Goal: Transaction & Acquisition: Purchase product/service

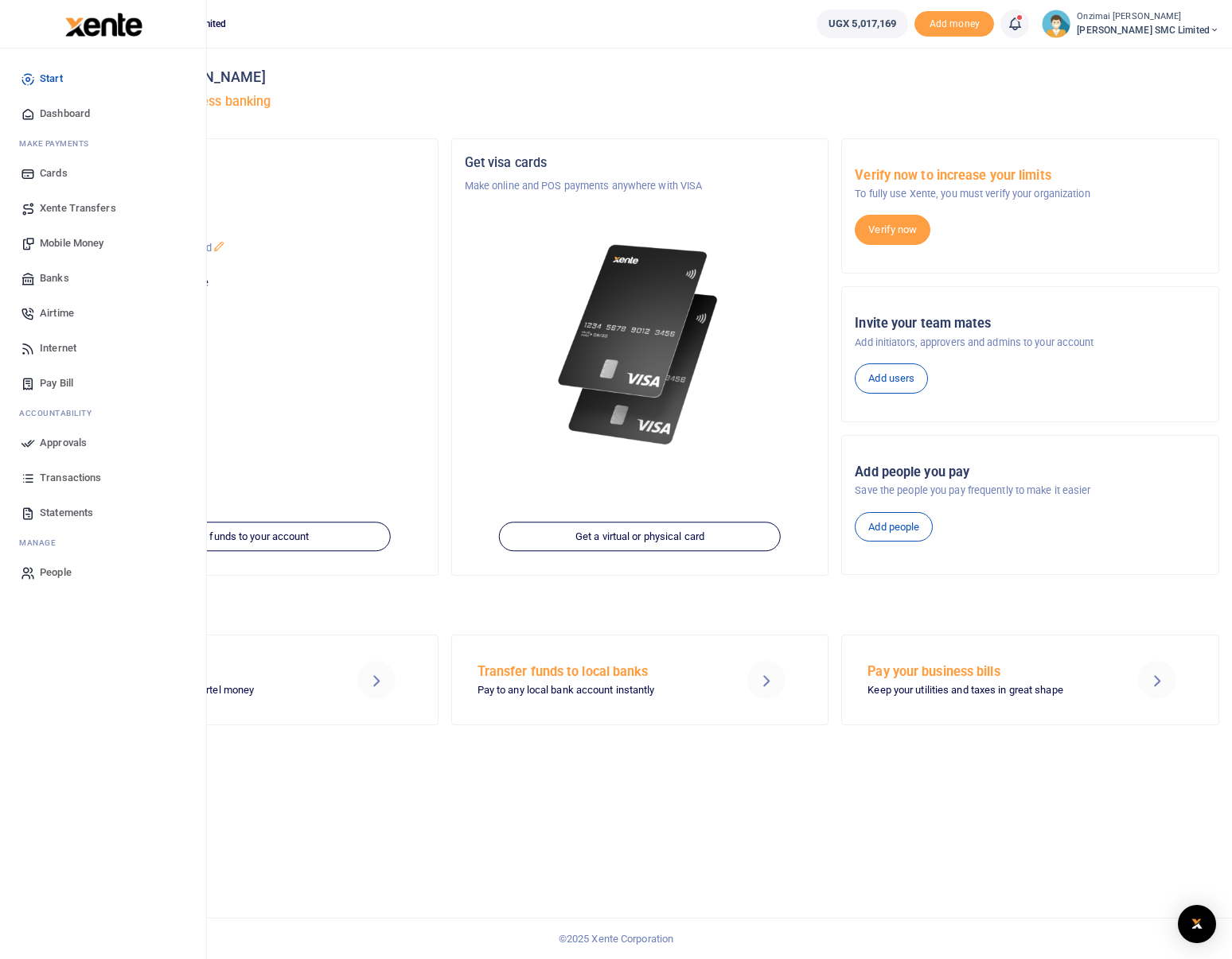
click at [73, 245] on span "Mobile Money" at bounding box center [71, 243] width 63 height 16
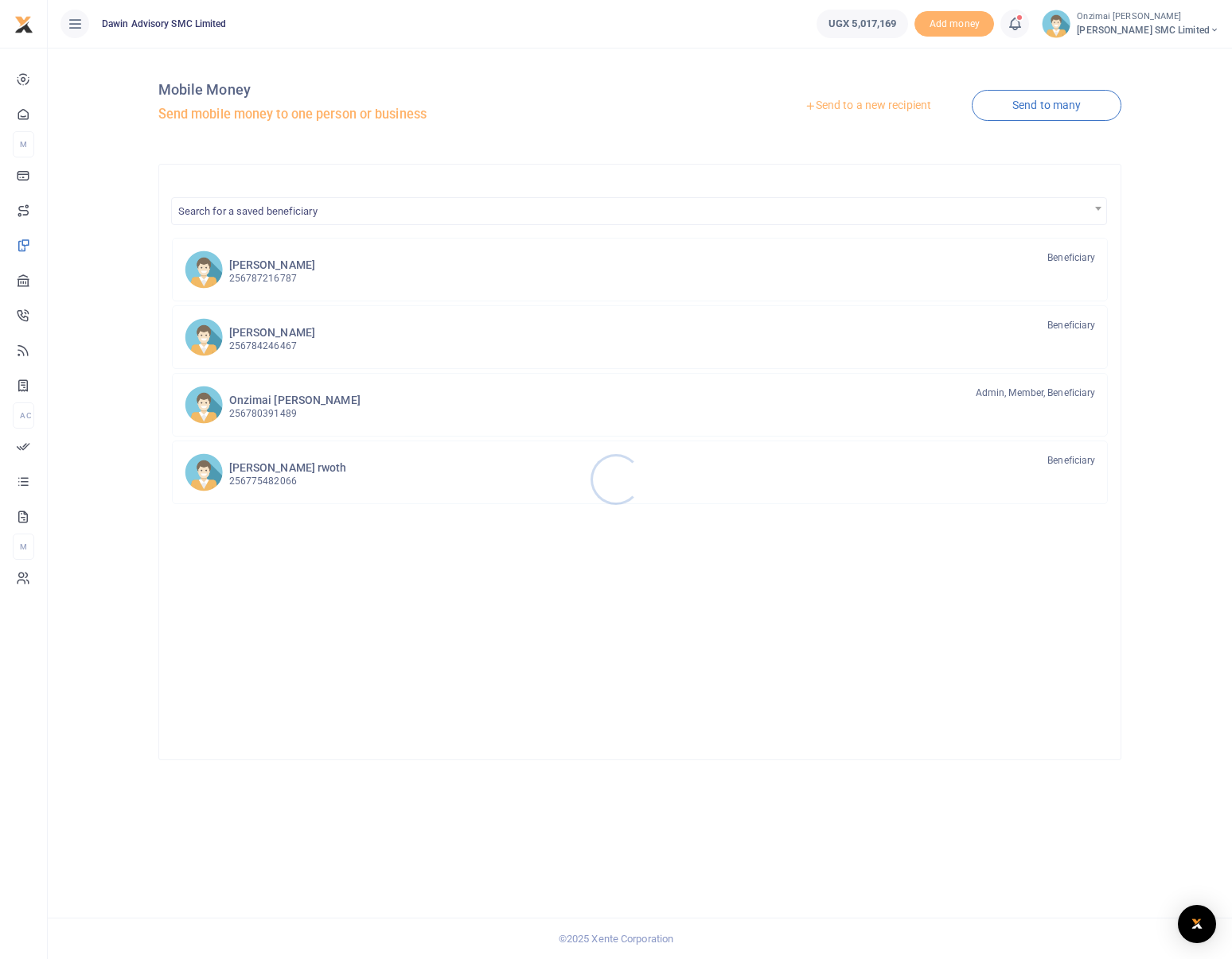
click at [865, 104] on div at bounding box center [616, 479] width 1232 height 959
click at [882, 104] on link "Send to a new recipient" at bounding box center [868, 105] width 208 height 28
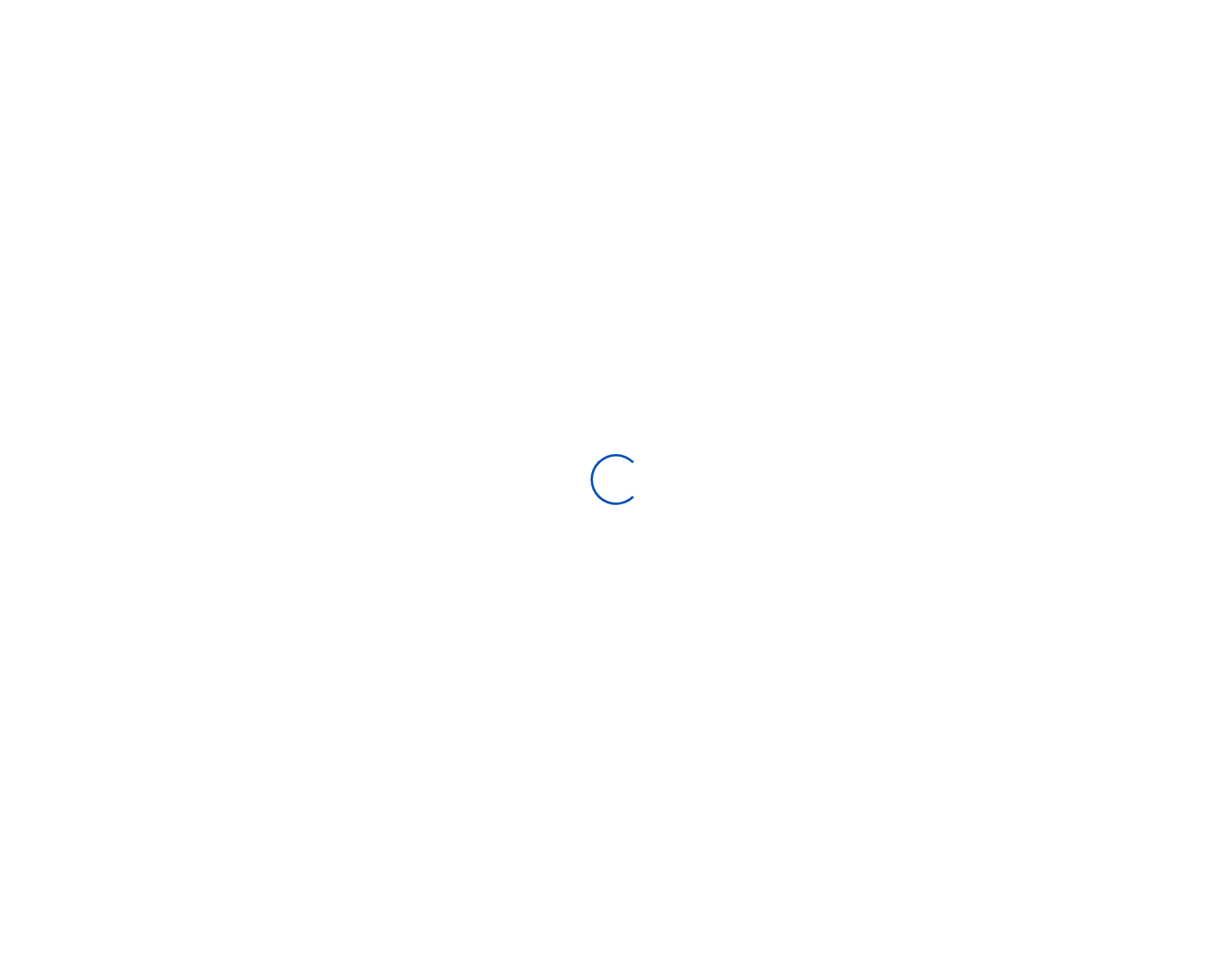
select select "Loading bundles"
select select
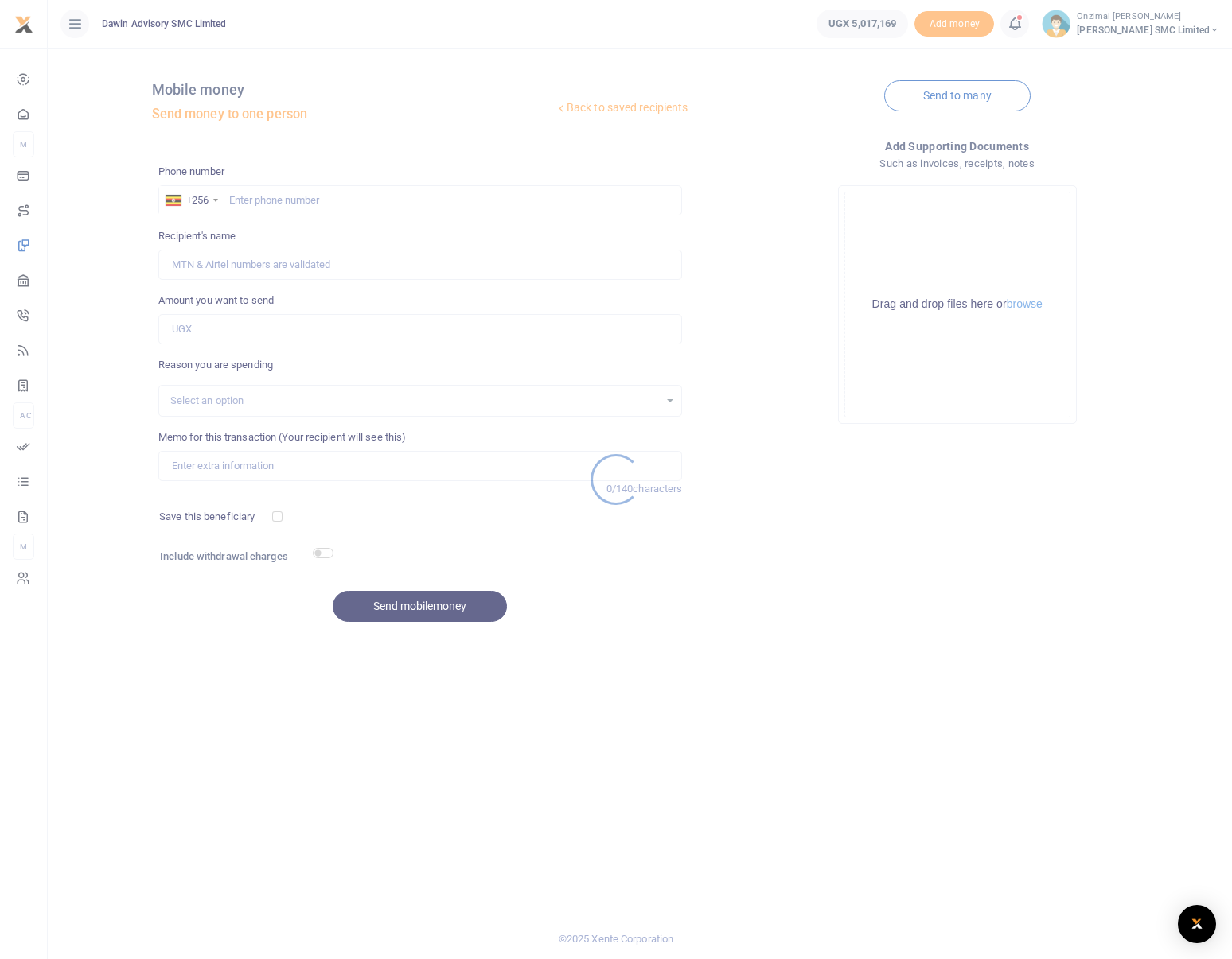
click at [331, 196] on div at bounding box center [616, 479] width 1232 height 959
click at [319, 203] on div at bounding box center [616, 479] width 1232 height 959
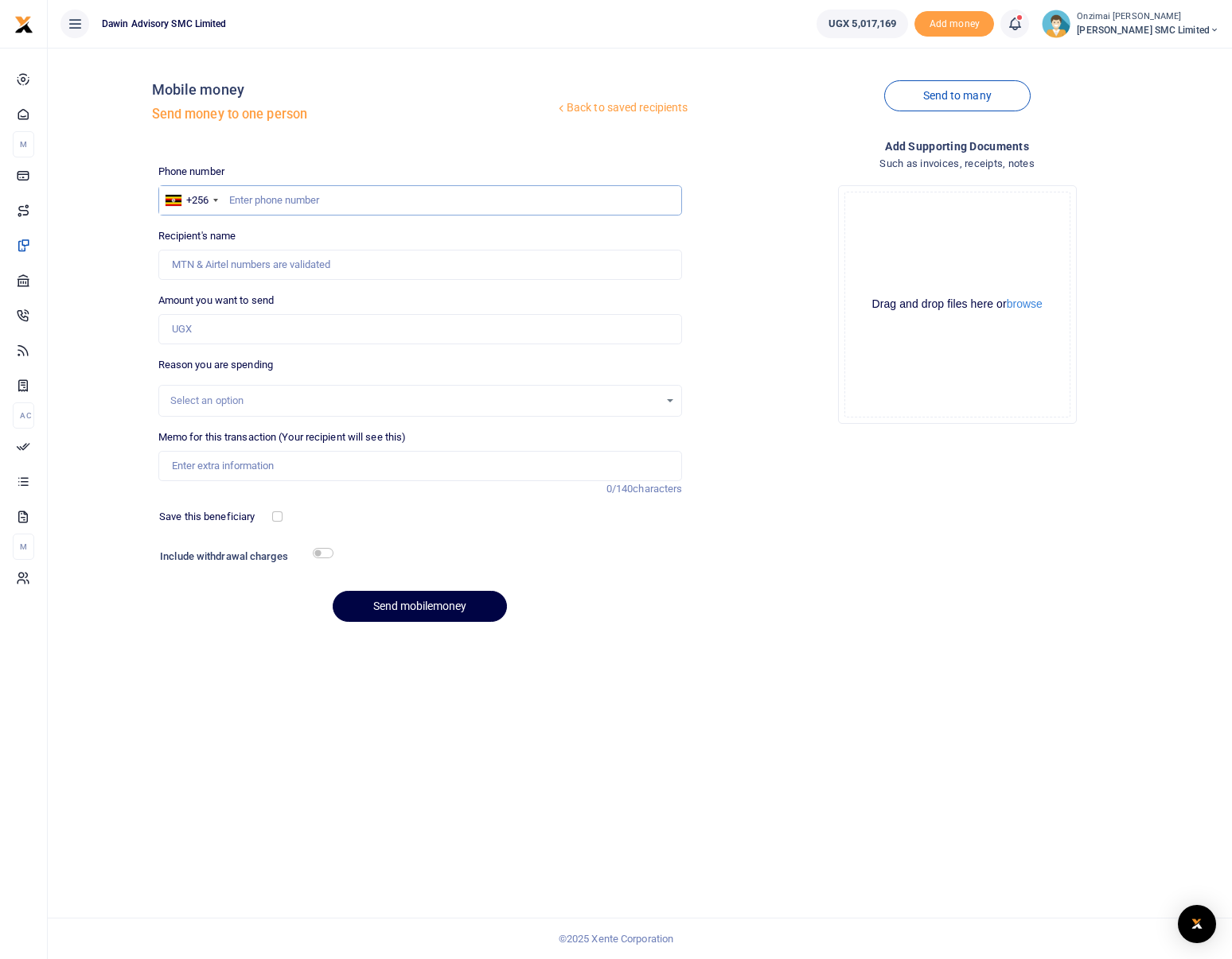
click at [251, 198] on input "text" at bounding box center [420, 200] width 524 height 30
click at [415, 262] on input "Recipient's name" at bounding box center [420, 264] width 524 height 30
click at [228, 210] on input "78038975" at bounding box center [420, 200] width 524 height 30
click at [230, 205] on input "78038975" at bounding box center [420, 200] width 524 height 30
click at [253, 202] on input "078038975" at bounding box center [420, 200] width 524 height 30
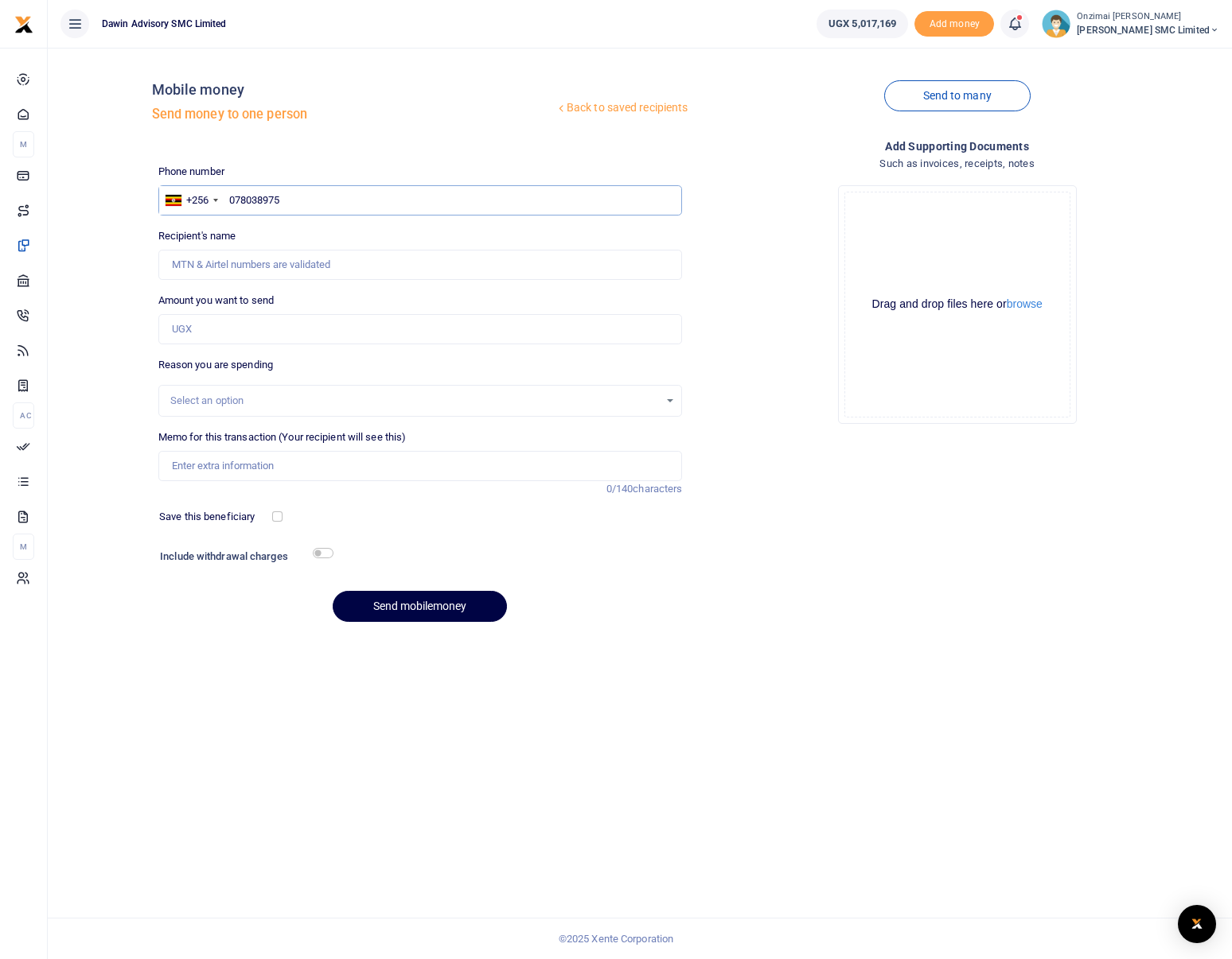
click at [260, 202] on input "078038975" at bounding box center [420, 200] width 524 height 30
type input "0780378975"
type input "Arafat Kigozi"
type input "0780378975"
click at [250, 342] on input "Amount you want to send" at bounding box center [420, 328] width 524 height 30
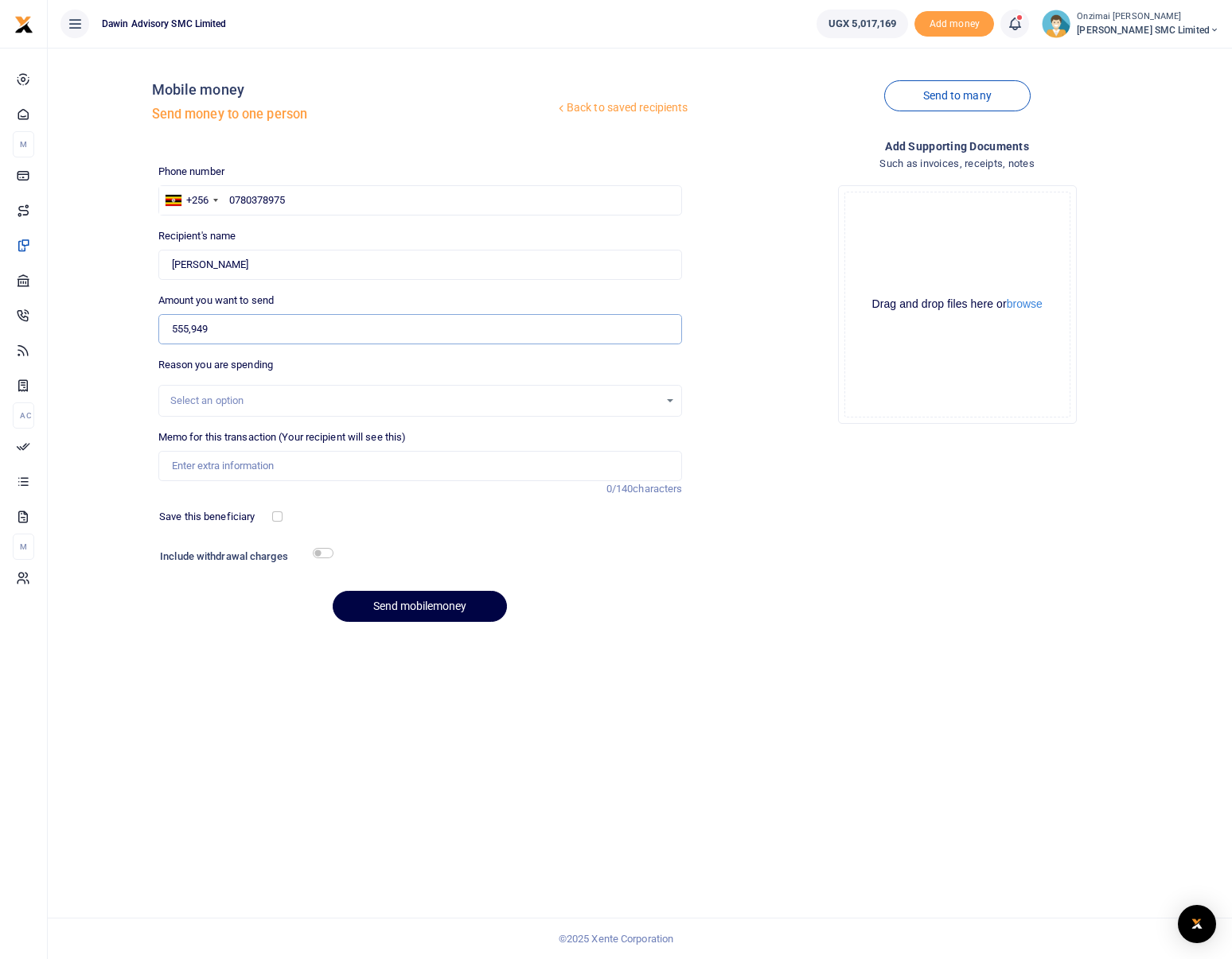
type input "555,949"
click at [221, 387] on div "Select an option" at bounding box center [420, 400] width 524 height 32
click at [226, 398] on div "Select an option" at bounding box center [414, 401] width 489 height 16
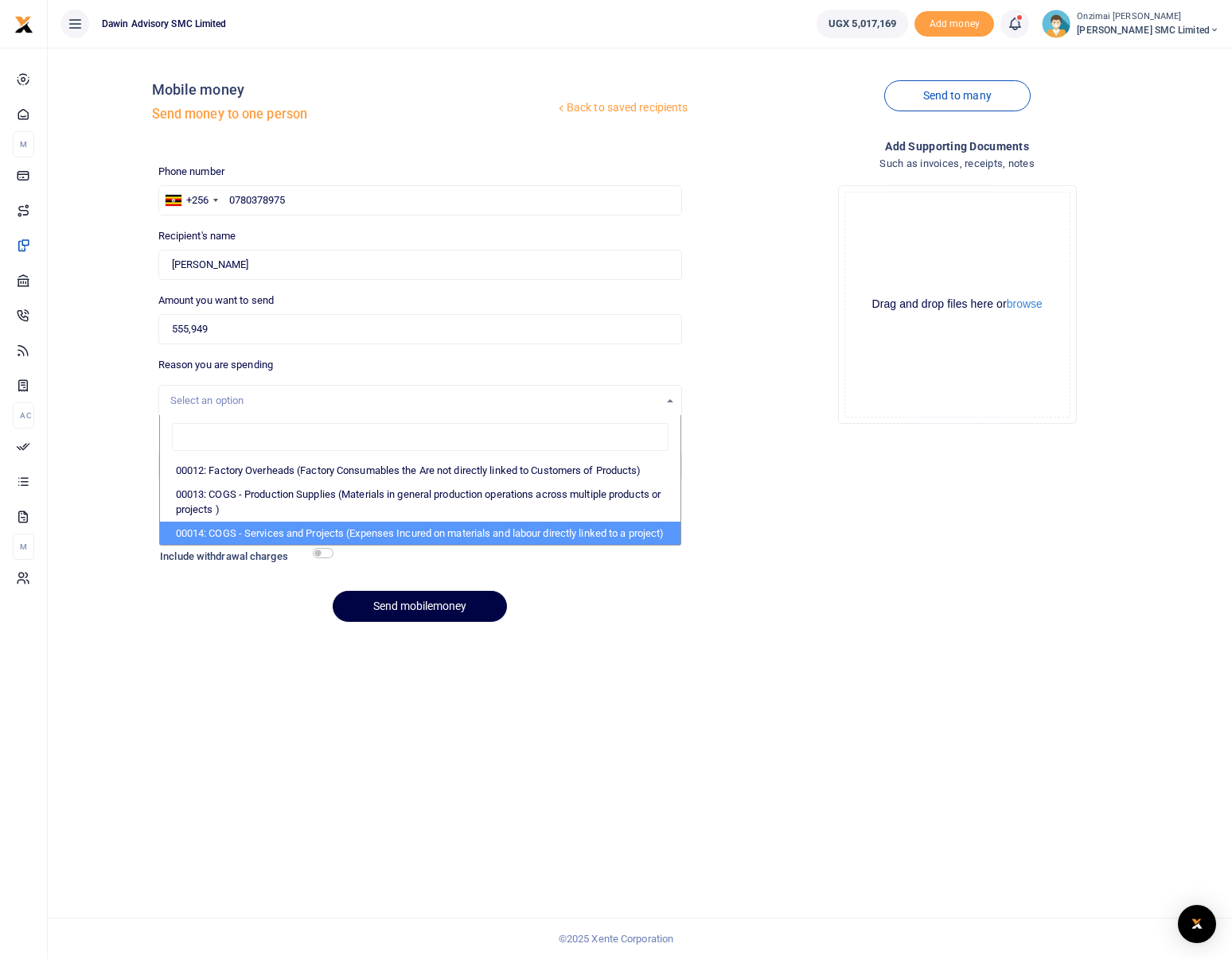
click at [310, 536] on li "00014: COGS - Services and Projects (Expenses Incured on materials and labour d…" at bounding box center [420, 533] width 522 height 24
select select "5381"
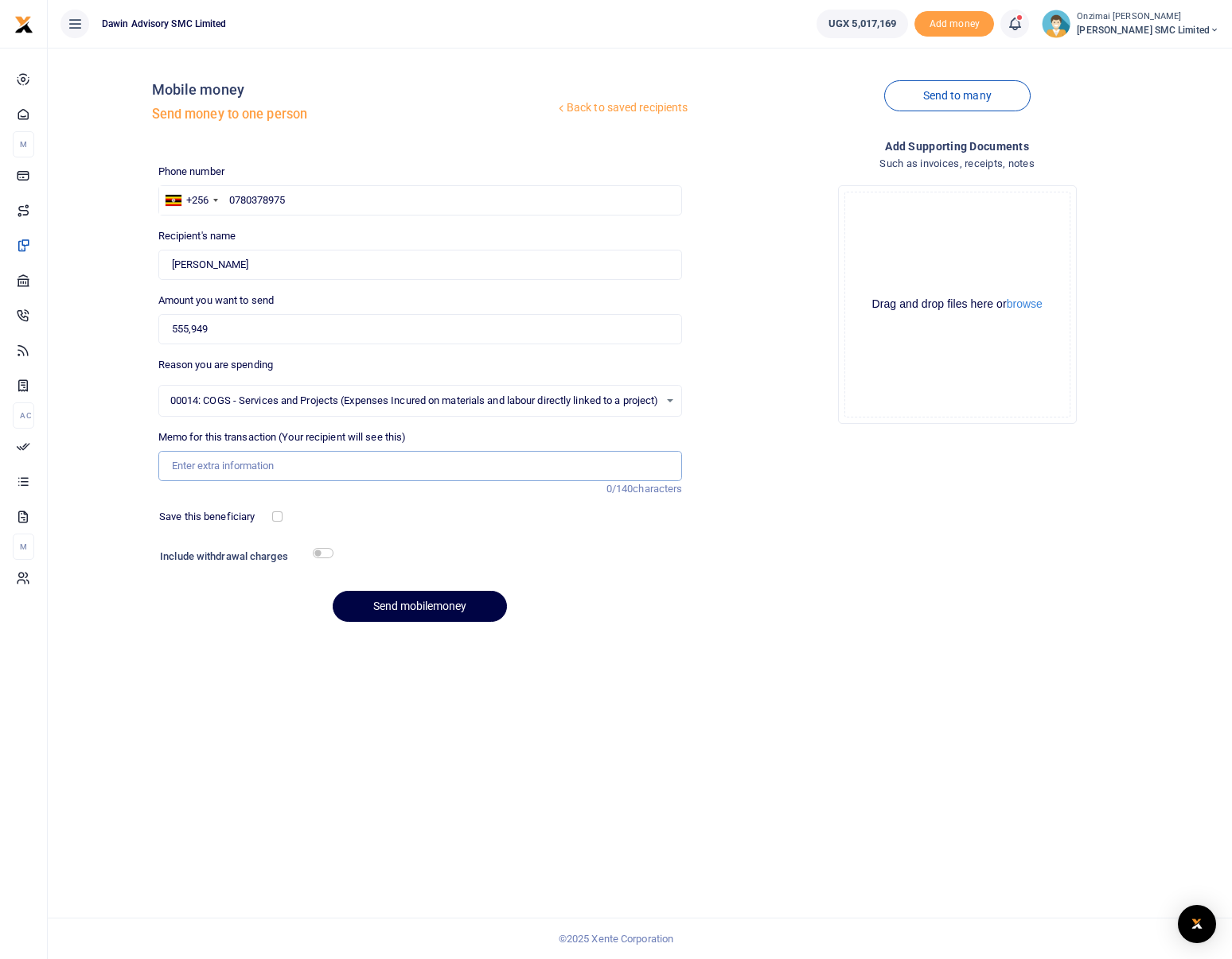
click at [228, 471] on input "Memo for this transaction (Your recipient will see this)" at bounding box center [420, 465] width 524 height 30
type input "P"
type input "Balance on PO 07 to NJ Interiors"
click at [423, 613] on button "Send mobilemoney" at bounding box center [419, 606] width 174 height 31
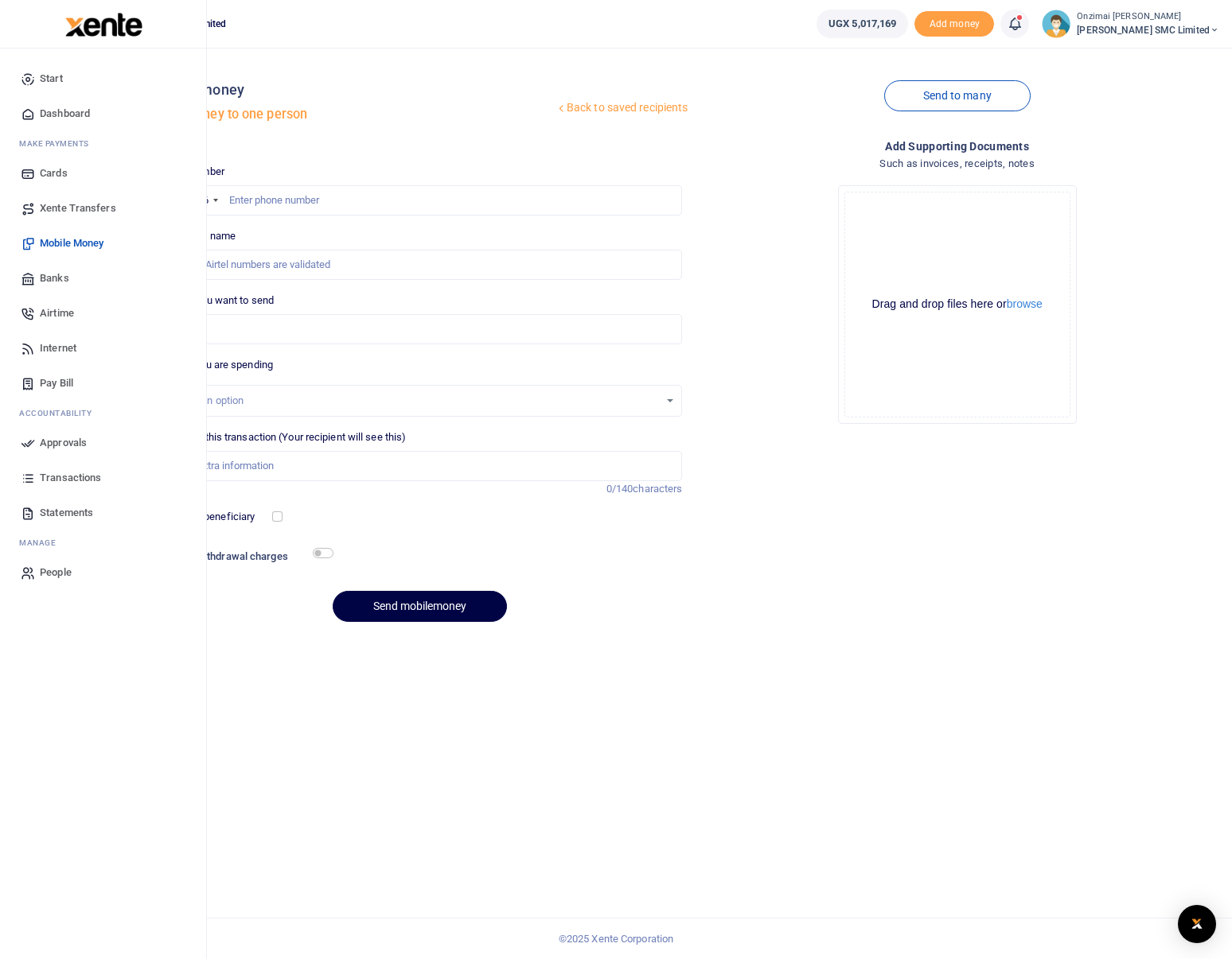
click at [42, 442] on span "Approvals" at bounding box center [63, 443] width 47 height 16
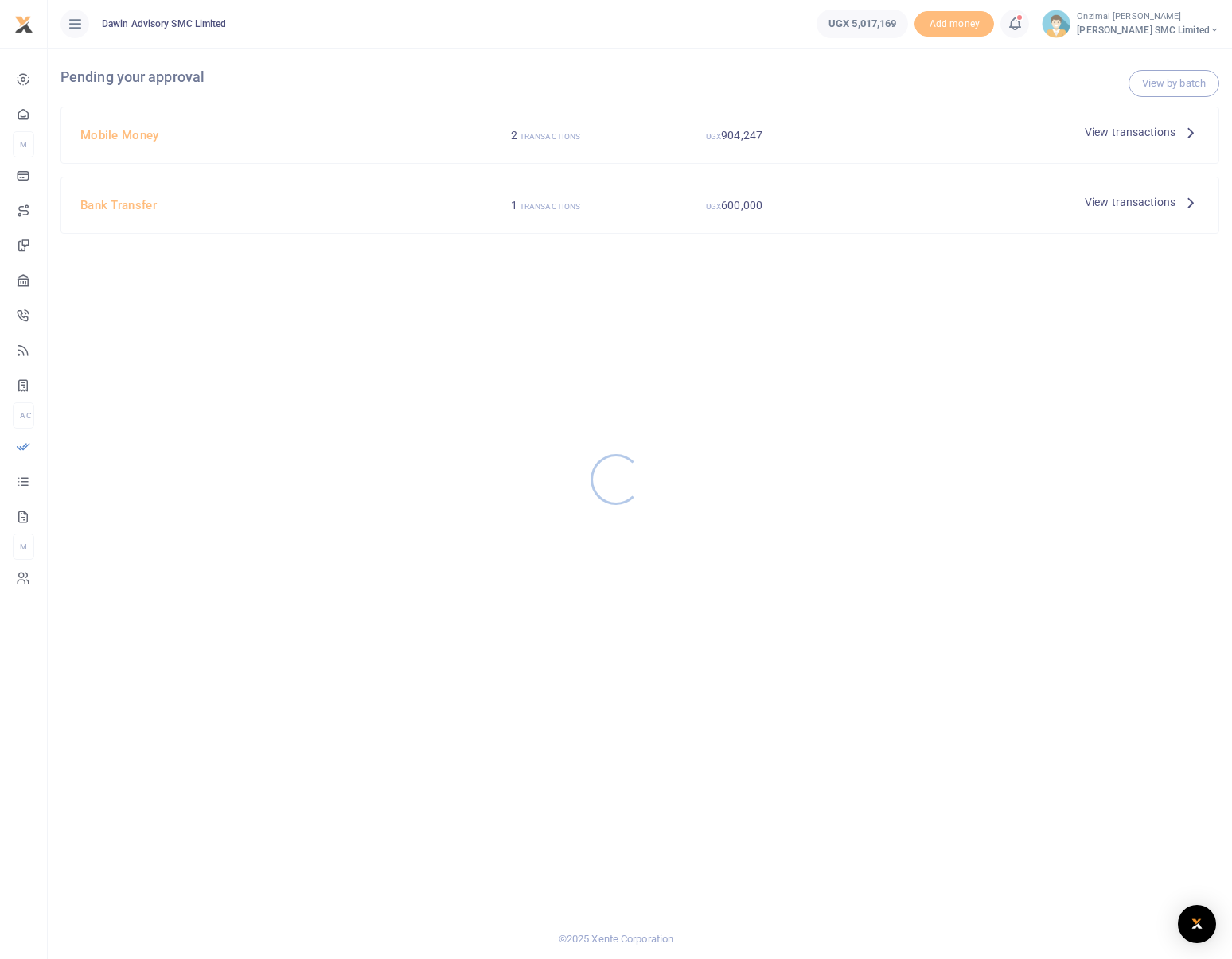
click at [1131, 131] on div at bounding box center [616, 479] width 1232 height 959
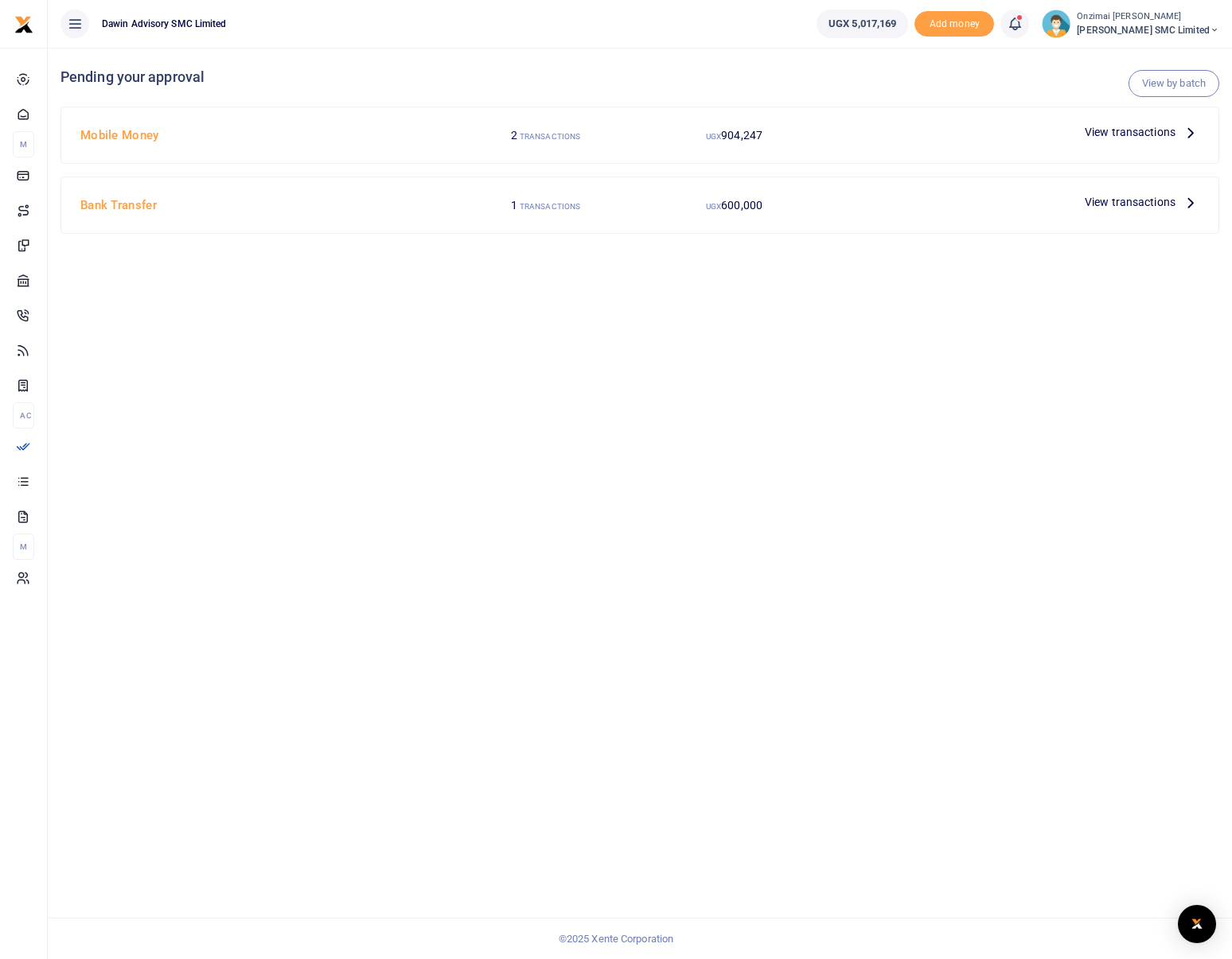
click at [1138, 136] on span "View transactions" at bounding box center [1130, 132] width 91 height 18
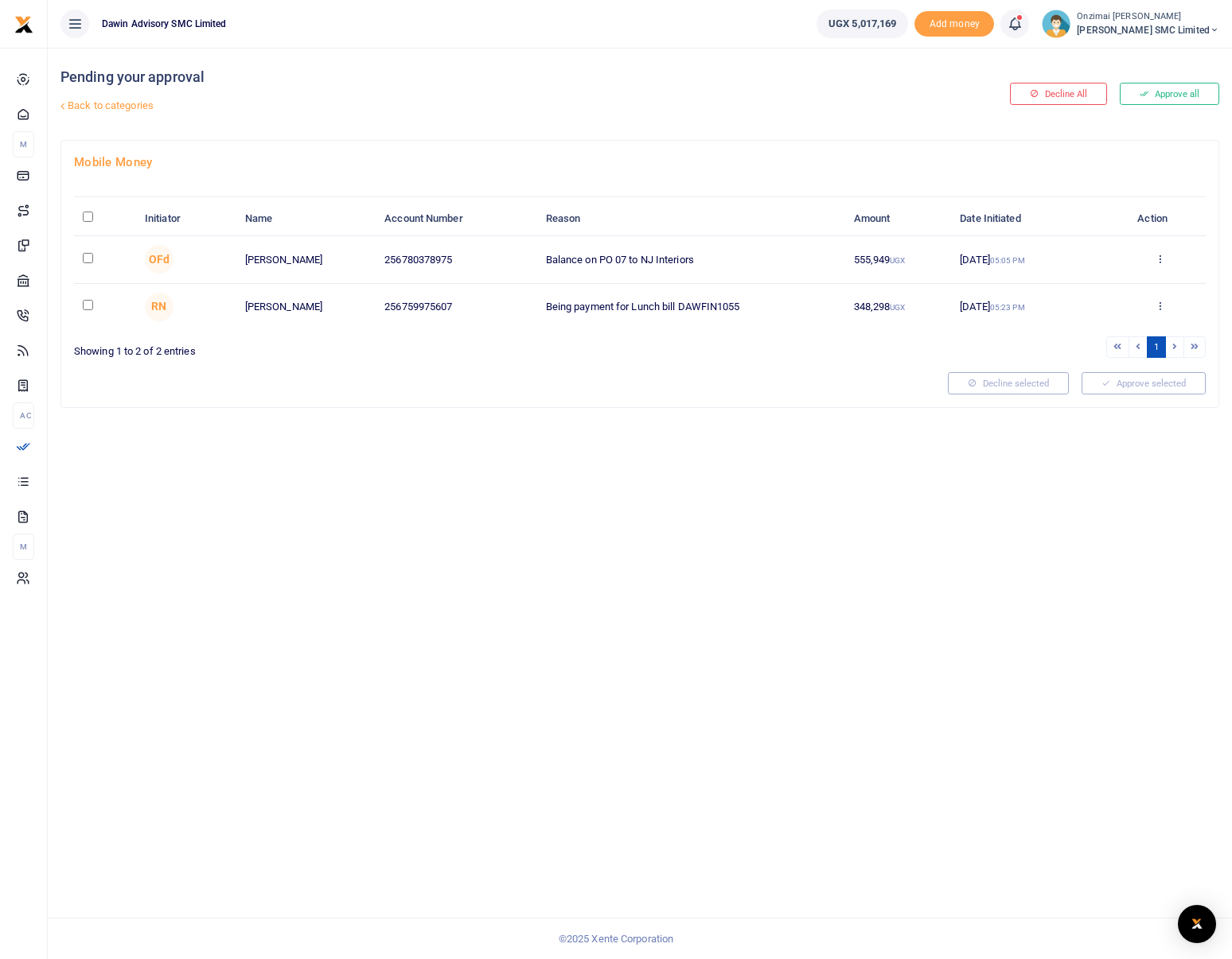
click at [88, 255] on div at bounding box center [616, 479] width 1232 height 959
click at [88, 260] on input "checkbox" at bounding box center [88, 258] width 11 height 11
checkbox input "true"
click at [1152, 387] on button "Approve selected (1)" at bounding box center [1137, 383] width 135 height 22
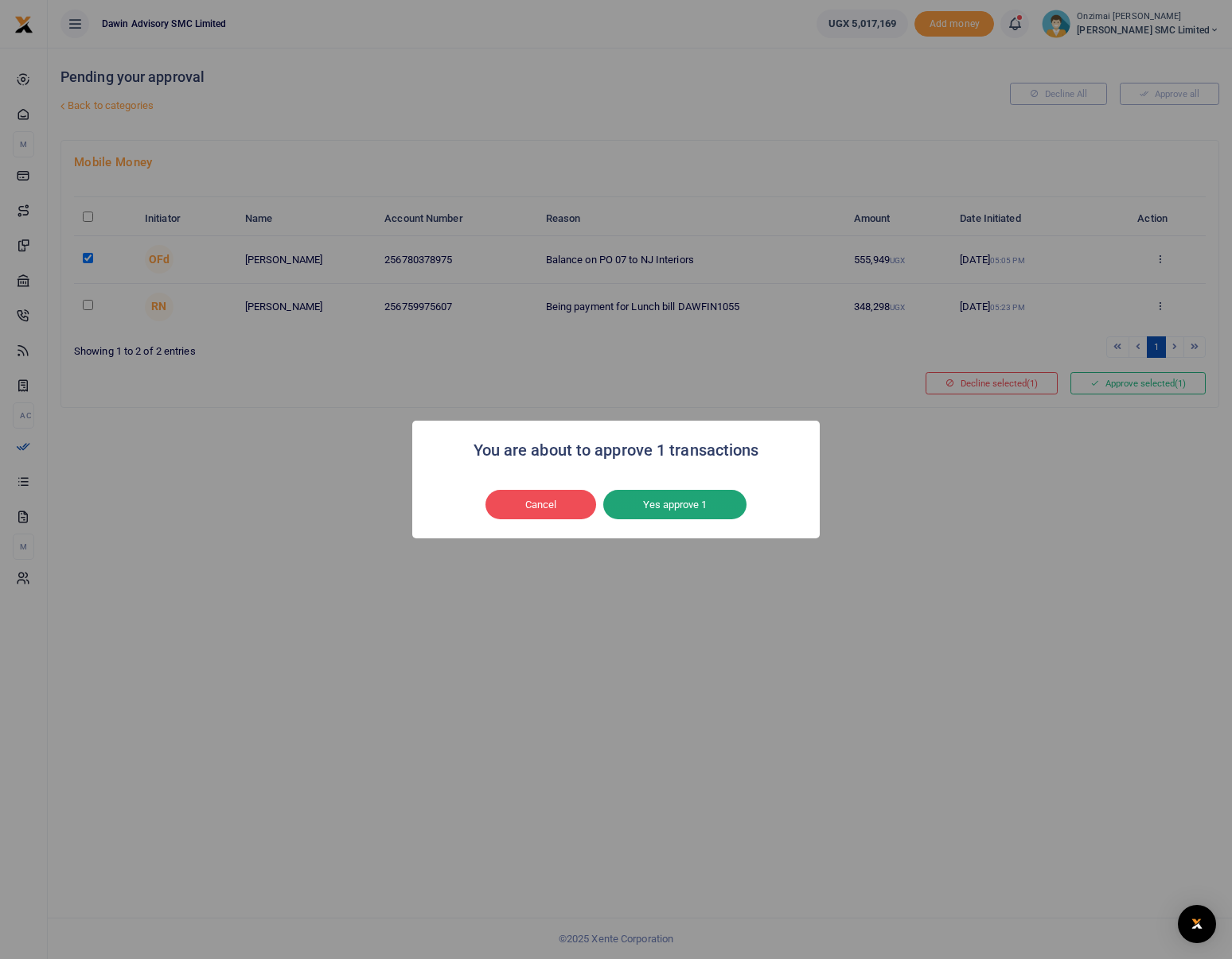
click at [646, 501] on button "Yes approve 1" at bounding box center [675, 504] width 144 height 30
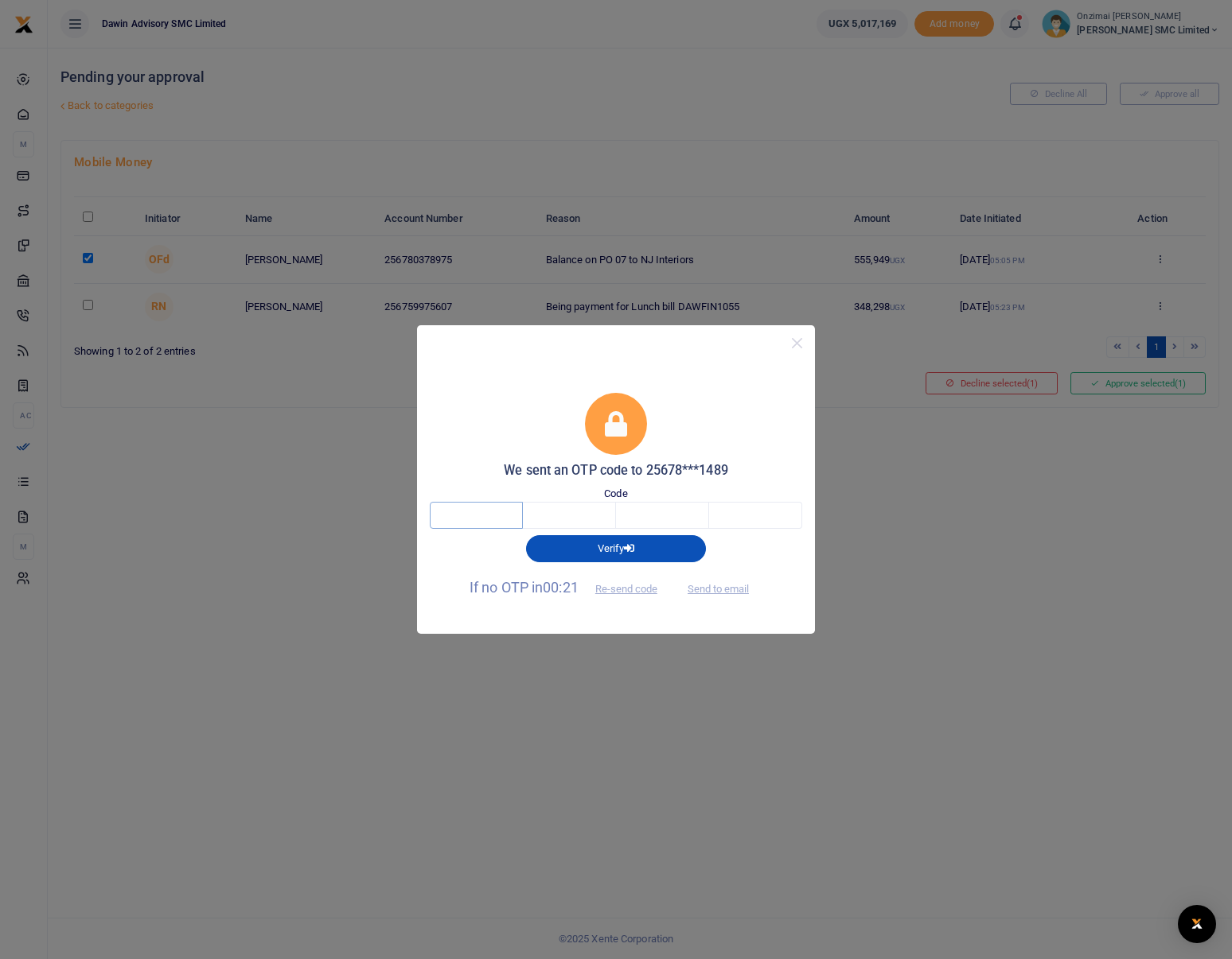
click at [496, 516] on input "text" at bounding box center [476, 515] width 93 height 27
type input "3"
type input "8"
type input "6"
type input "3"
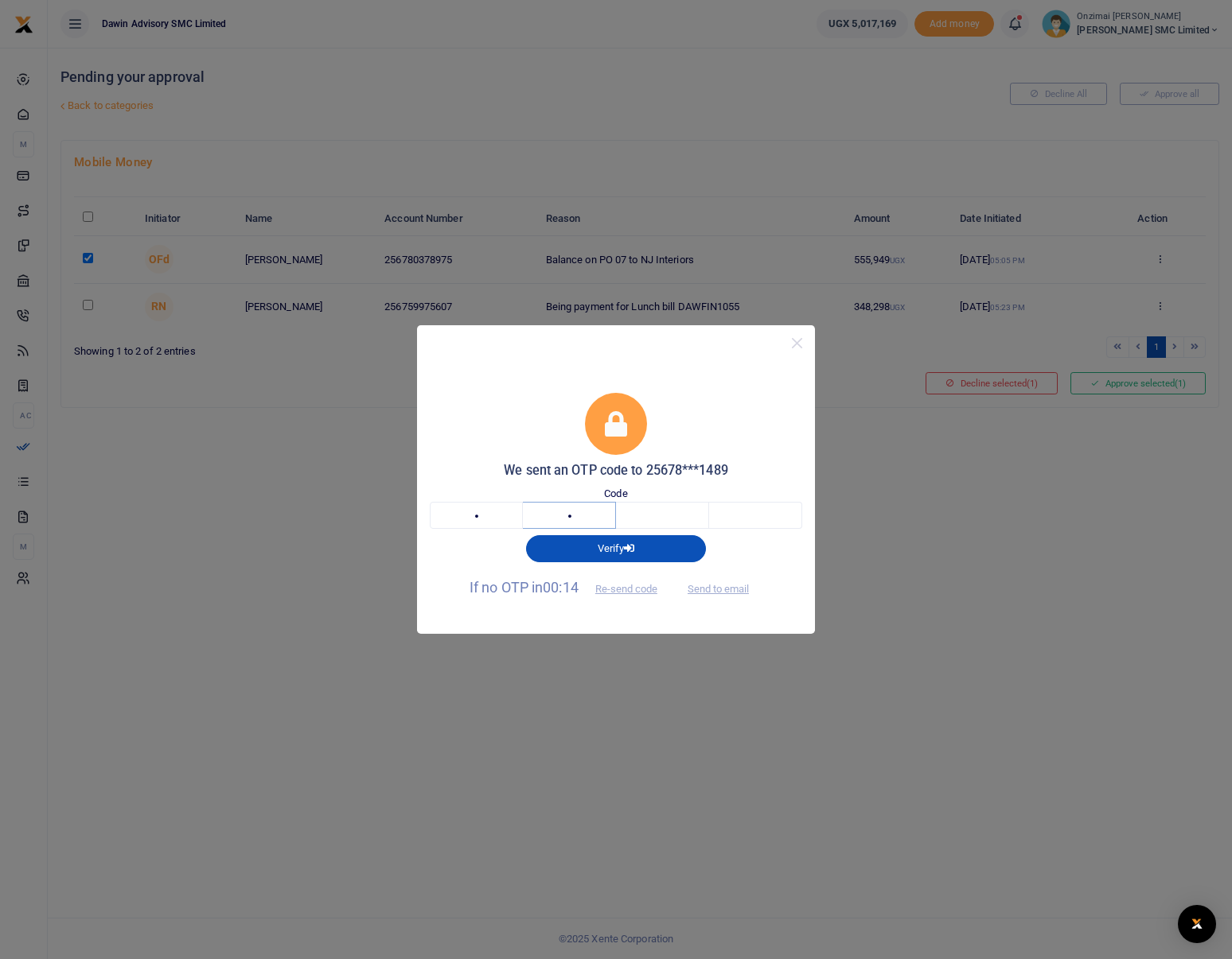
type input "8"
type input "6"
type input "1"
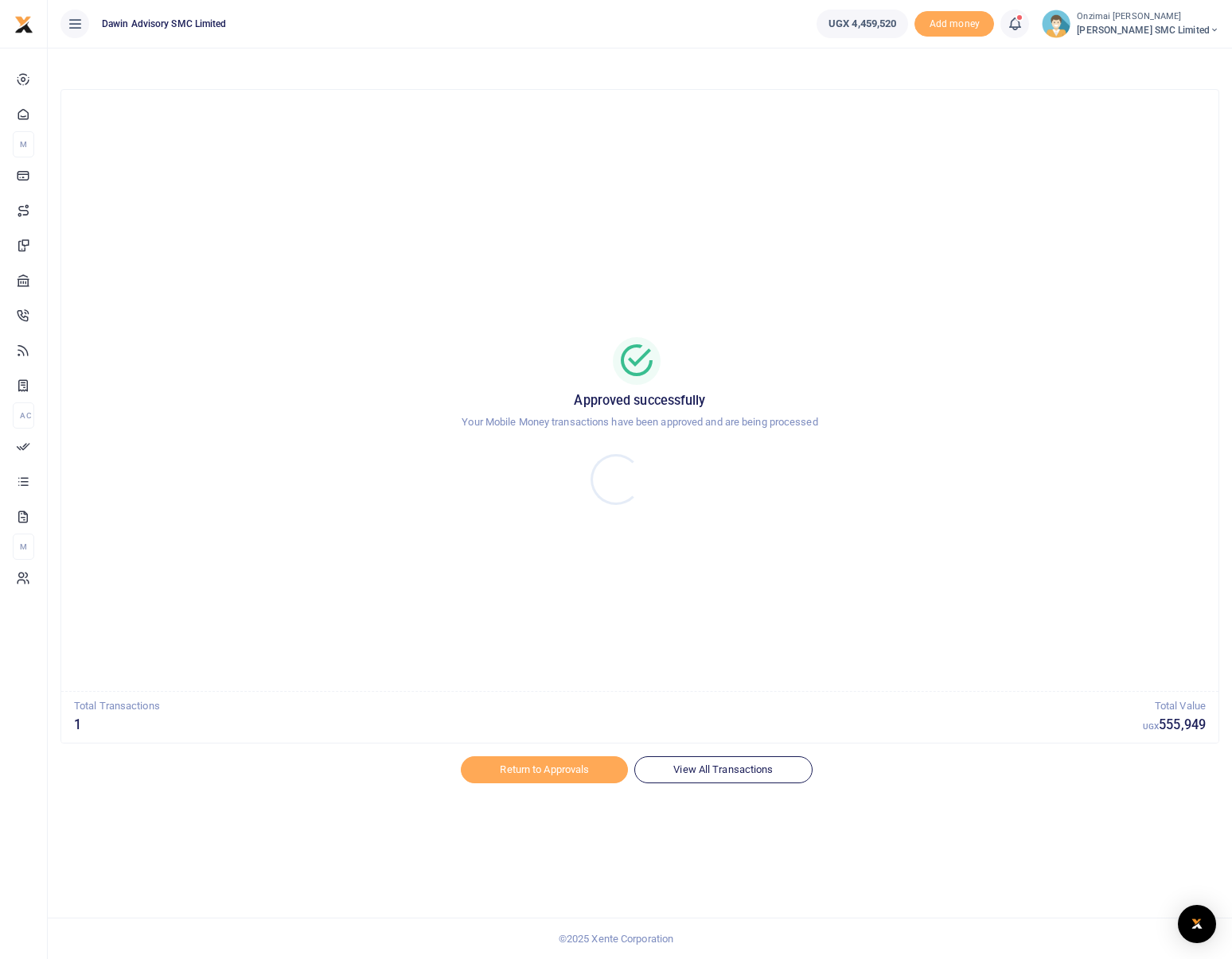
click at [23, 449] on div at bounding box center [616, 479] width 1232 height 959
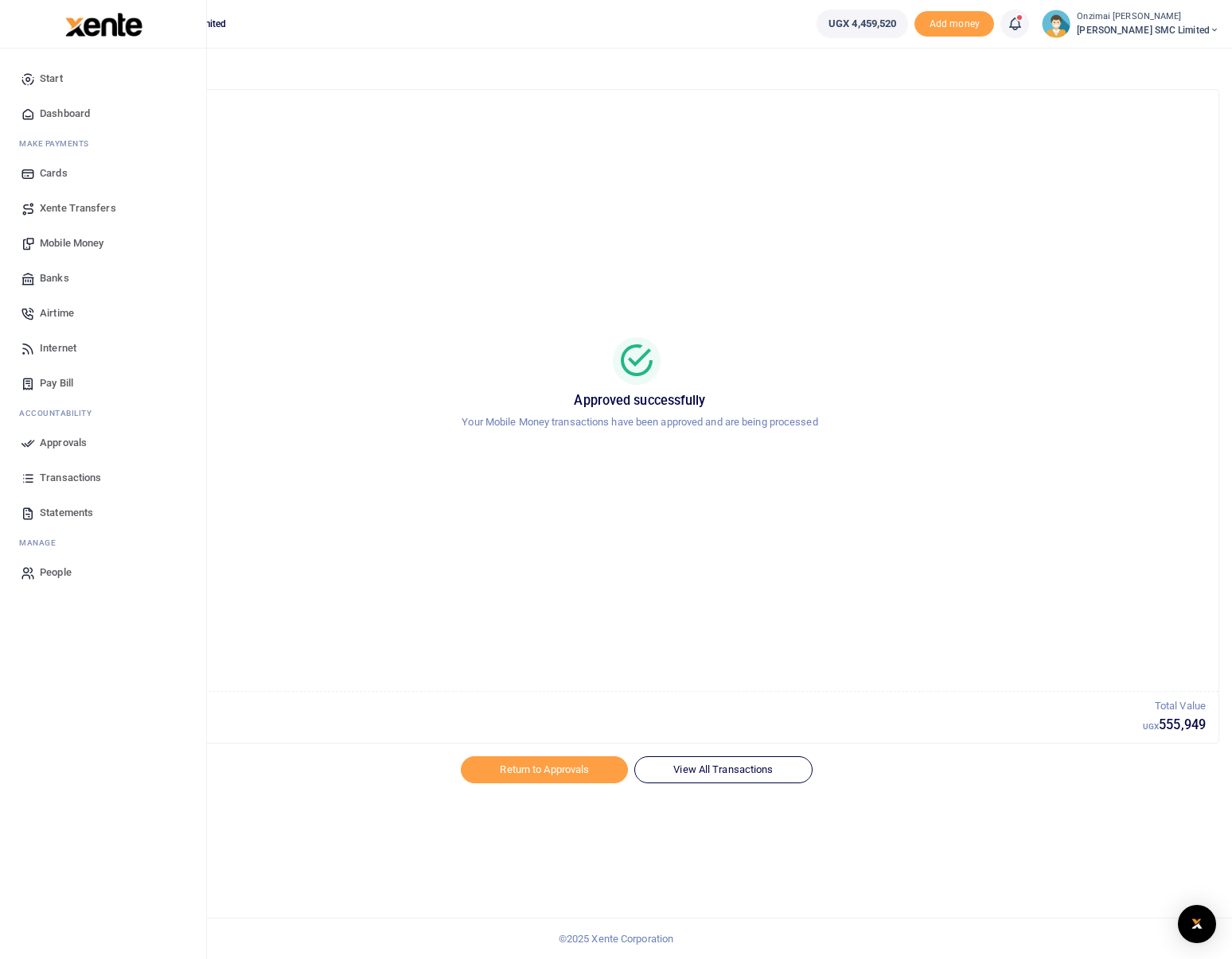
click at [58, 443] on span "Approvals" at bounding box center [63, 443] width 47 height 16
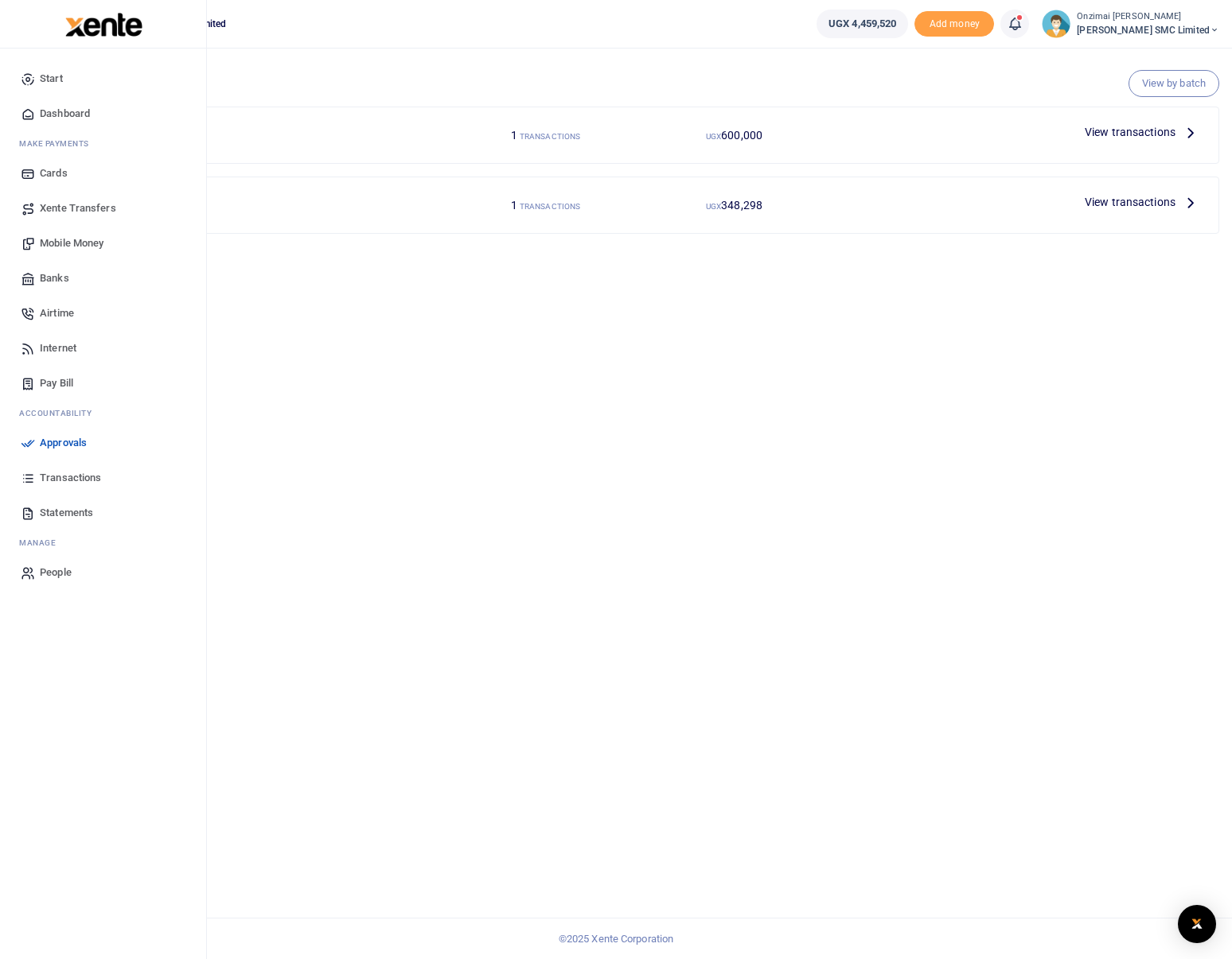
click at [51, 107] on span "Dashboard" at bounding box center [65, 113] width 50 height 16
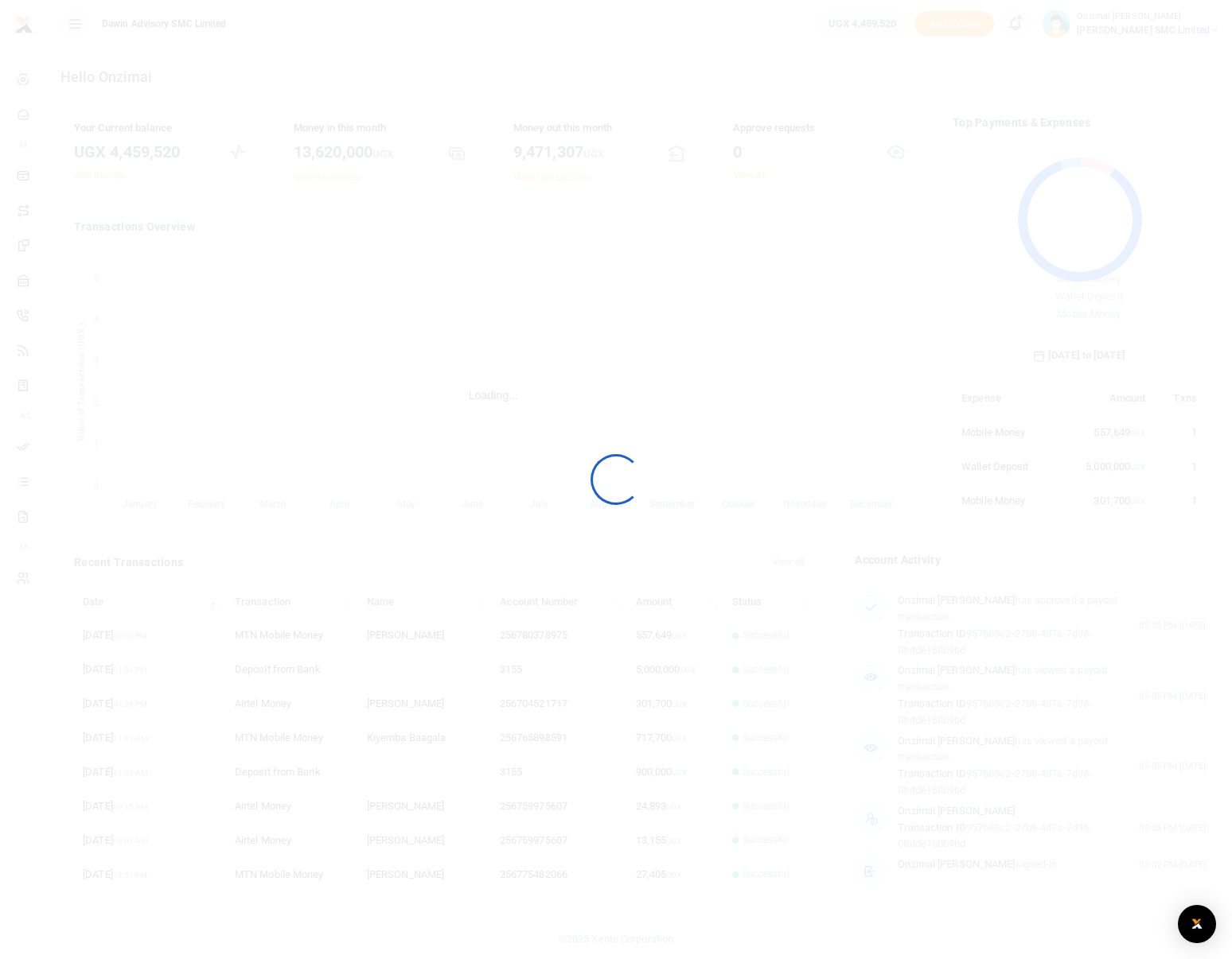
scroll to position [212, 241]
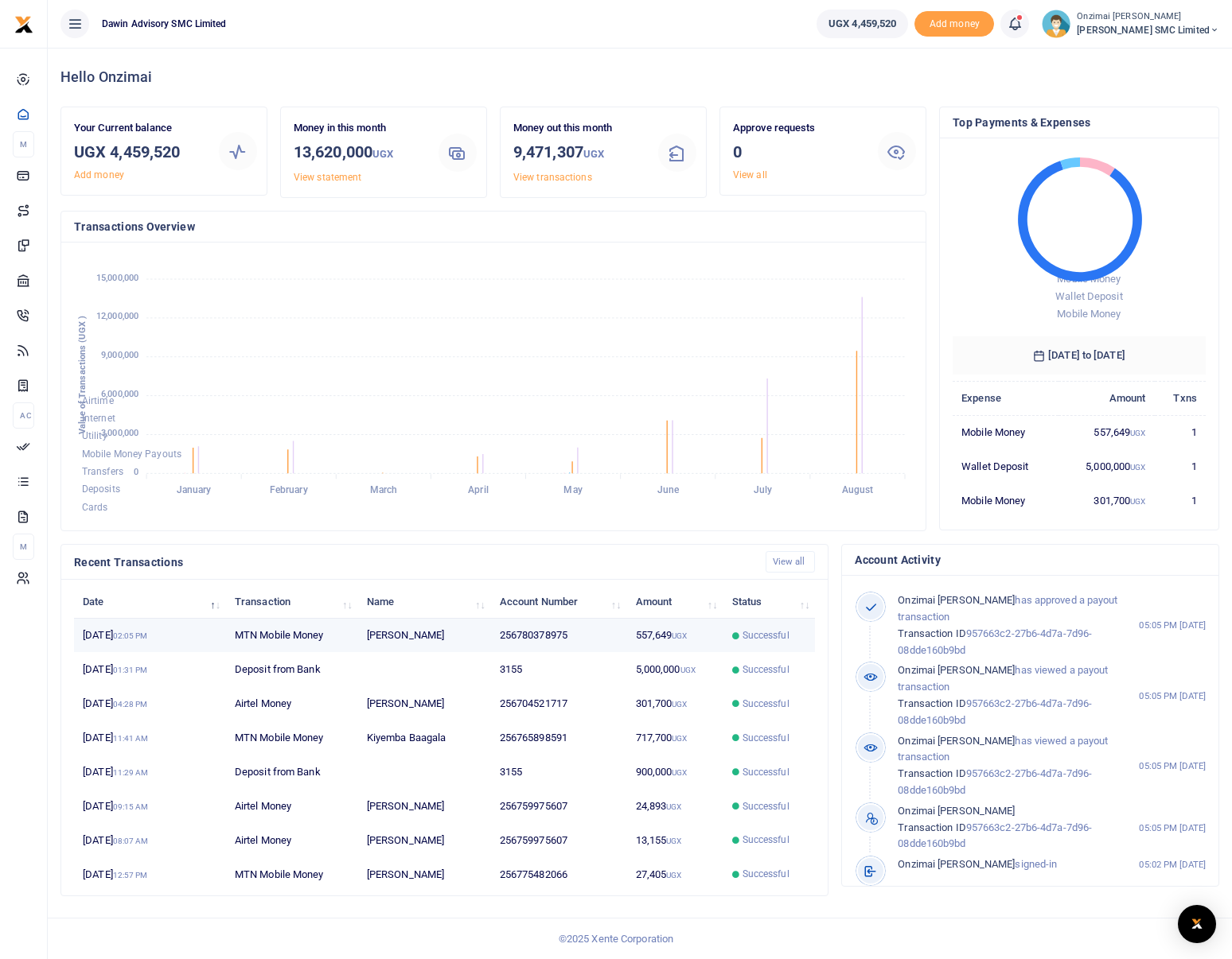
click at [266, 638] on td "MTN Mobile Money" at bounding box center [292, 636] width 132 height 34
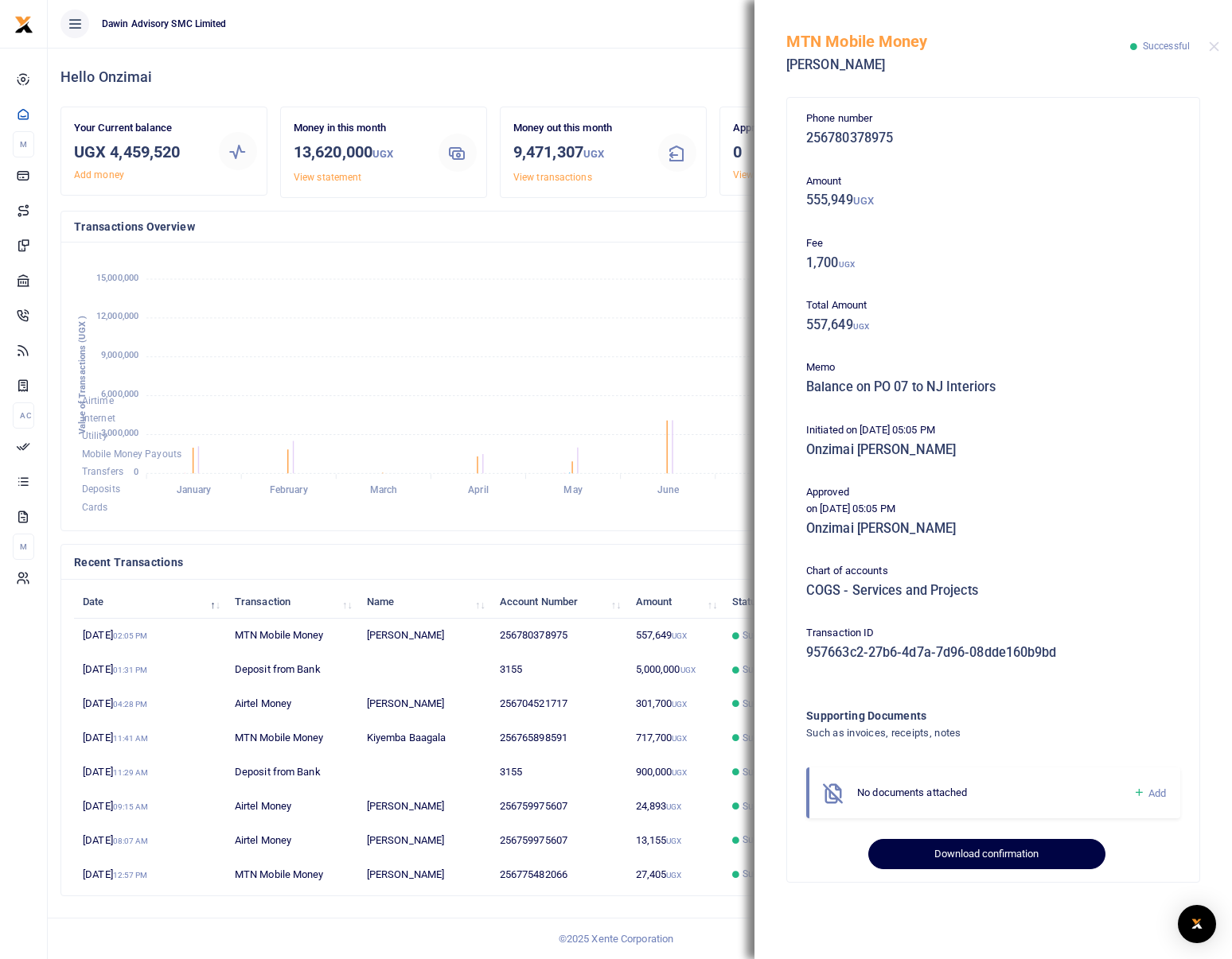
click at [951, 858] on button "Download confirmation" at bounding box center [985, 854] width 236 height 30
click at [1213, 49] on button "Close" at bounding box center [1213, 46] width 11 height 11
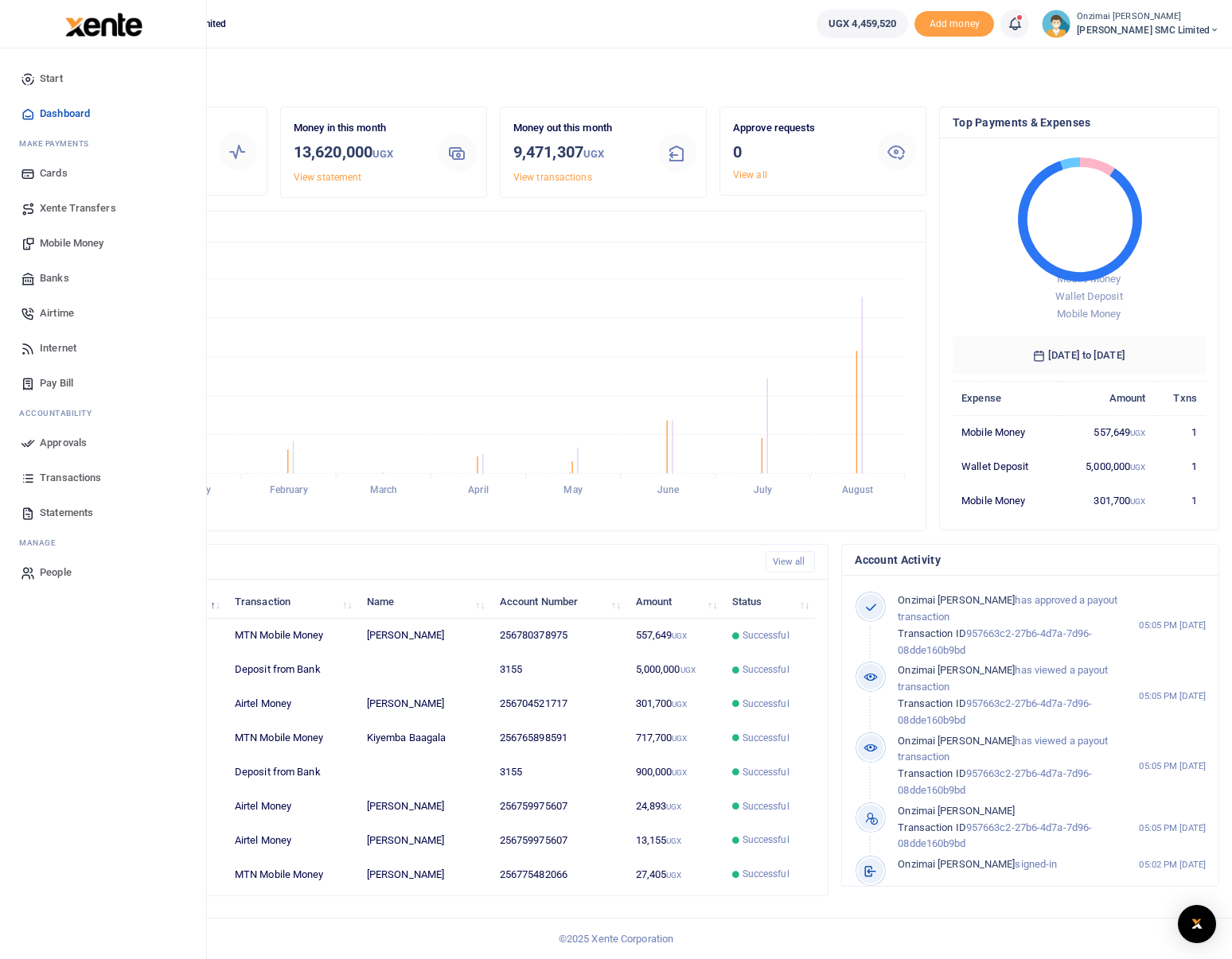
click at [76, 242] on span "Mobile Money" at bounding box center [71, 243] width 63 height 16
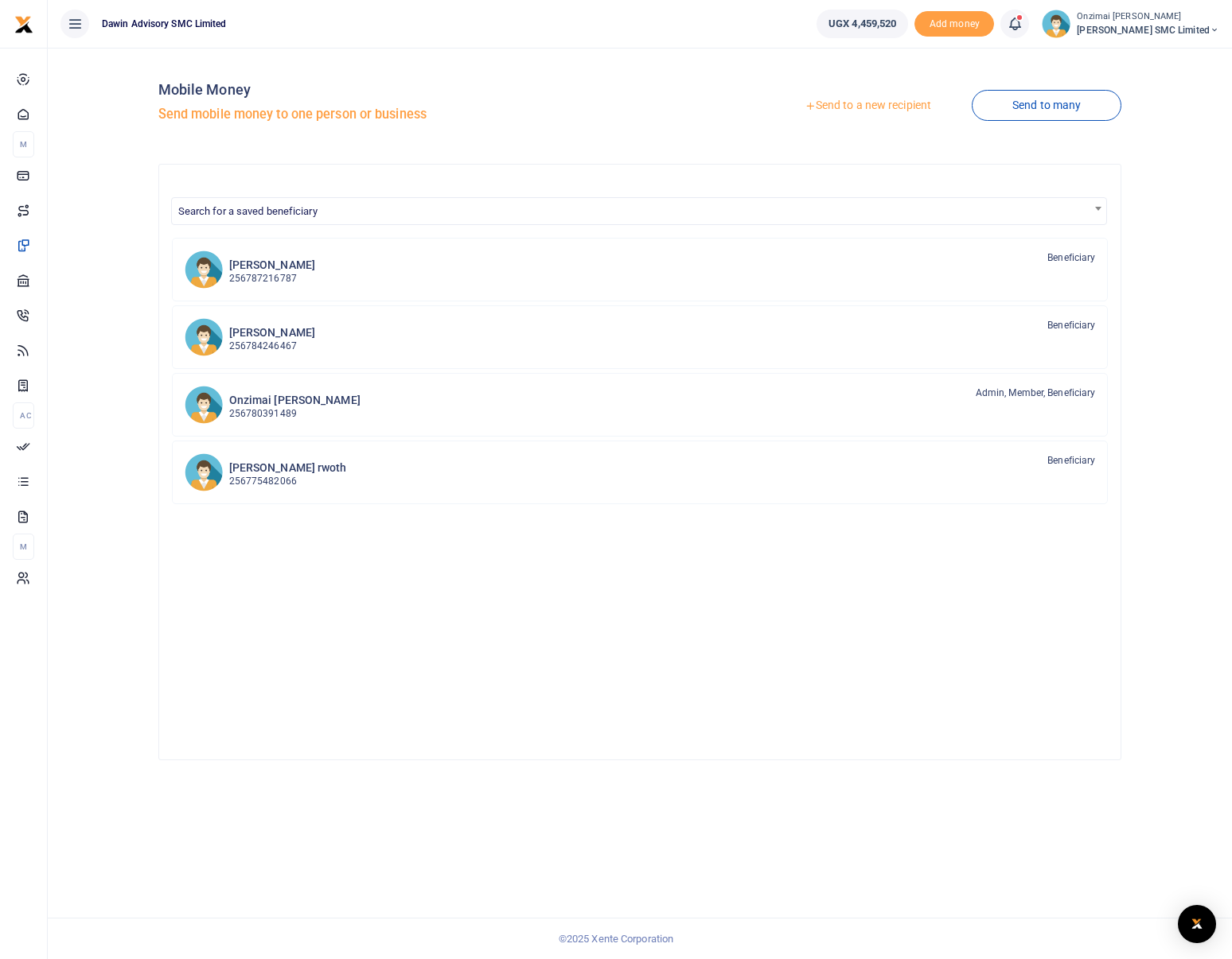
click at [857, 102] on link "Send to a new recipient" at bounding box center [868, 105] width 208 height 28
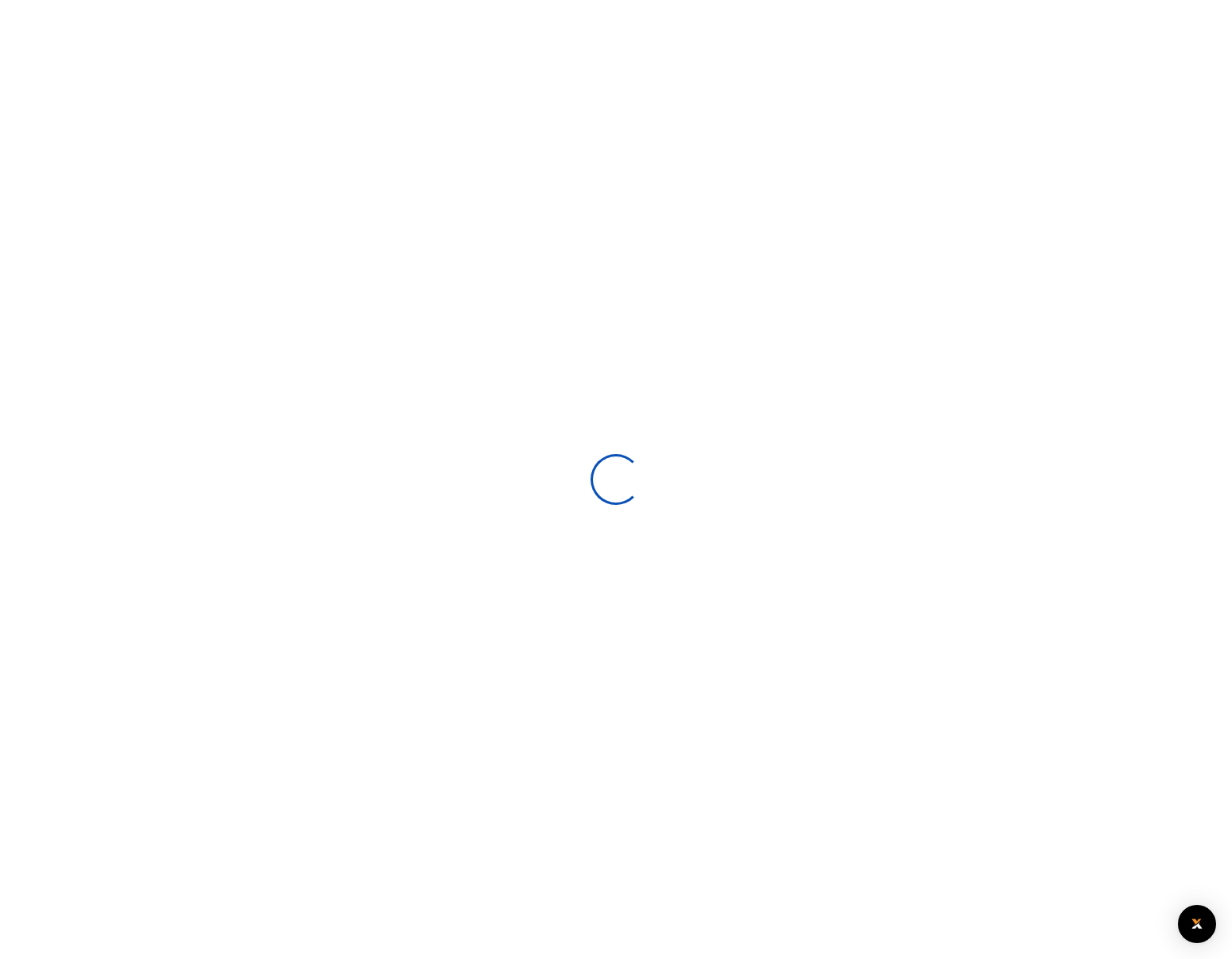
select select
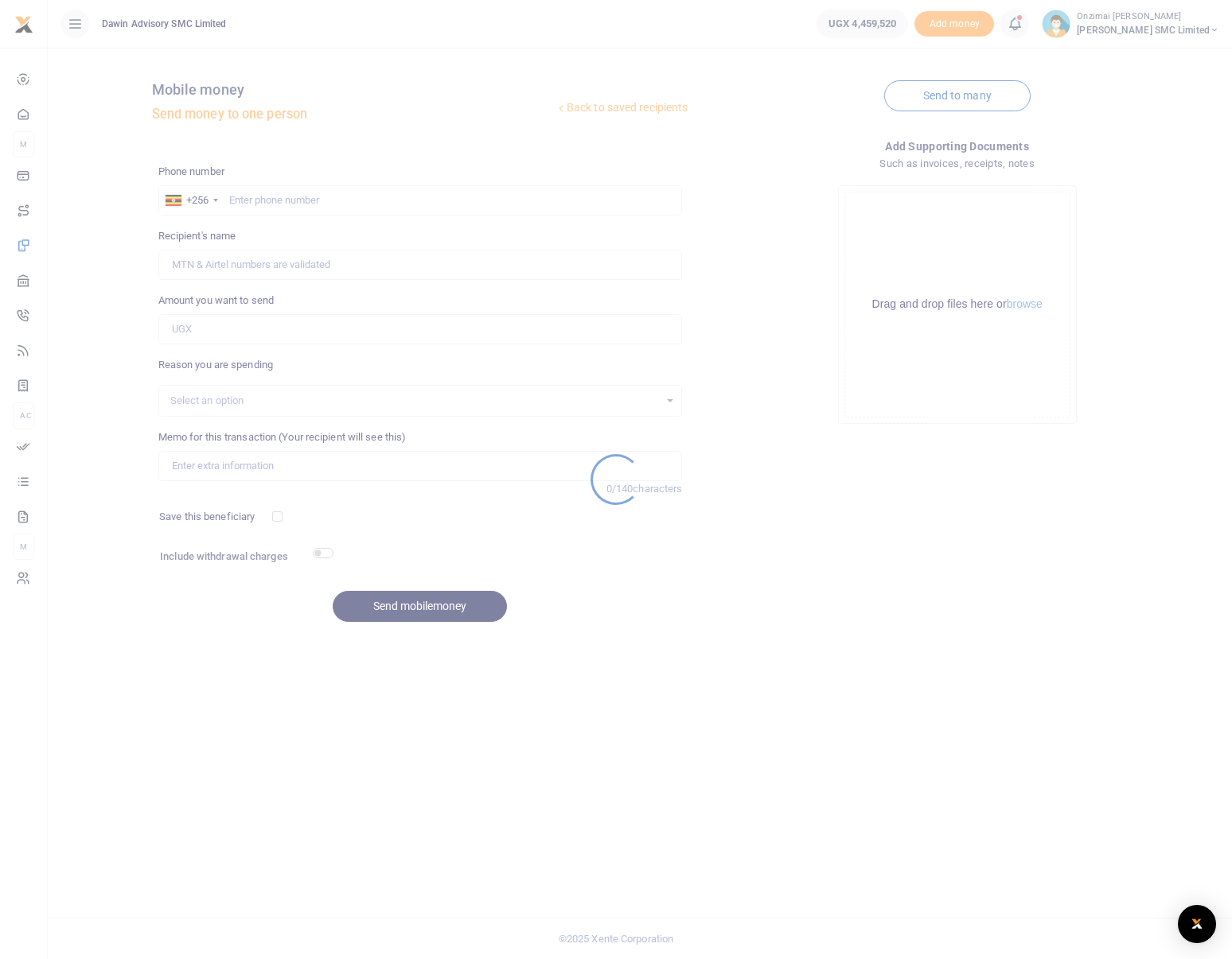
click at [269, 203] on div at bounding box center [616, 479] width 1232 height 959
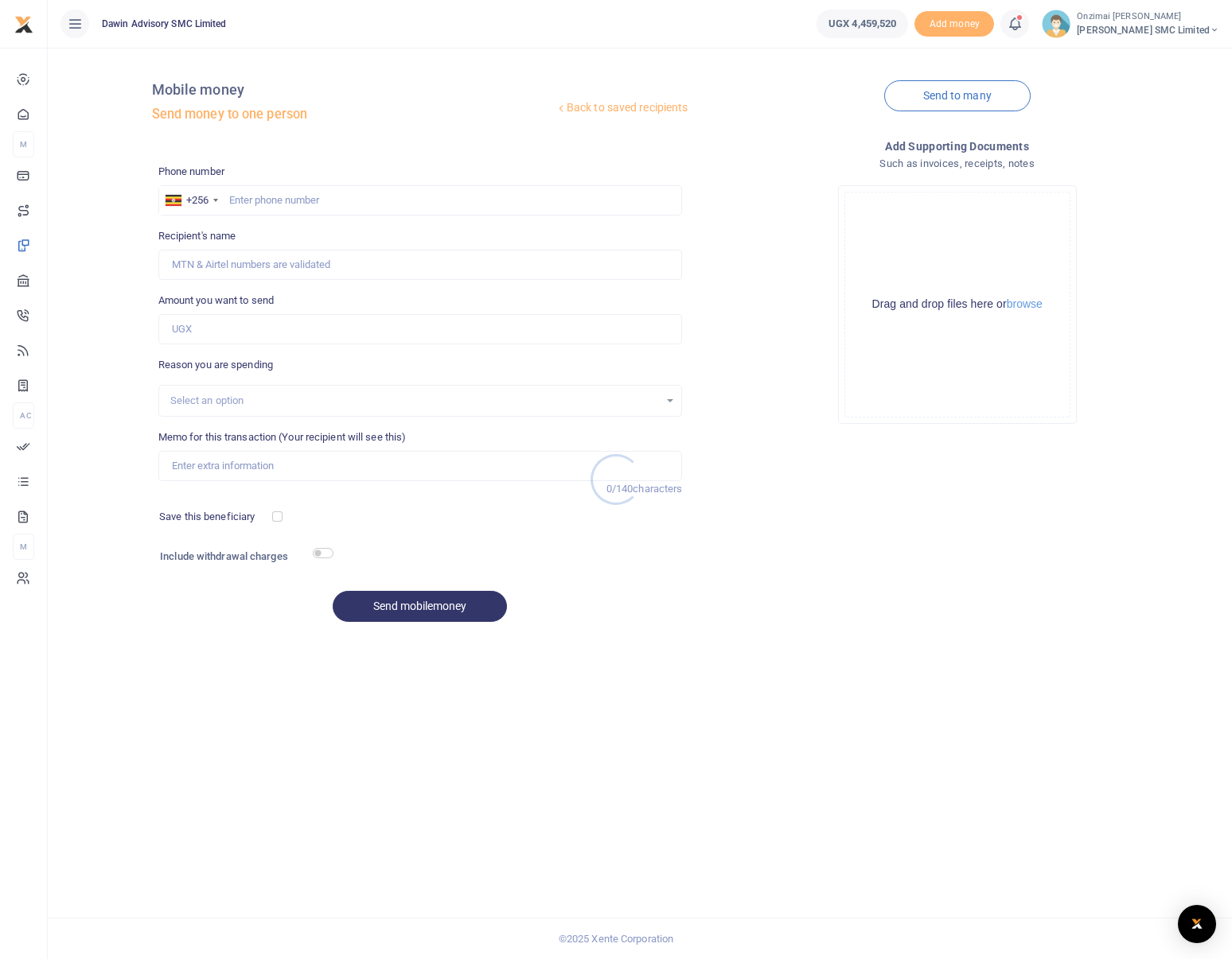
click at [269, 196] on div at bounding box center [616, 479] width 1232 height 959
click at [273, 200] on input "text" at bounding box center [420, 200] width 524 height 30
type input "0750300290"
click at [455, 334] on input "Amount you want to send" at bounding box center [420, 328] width 524 height 30
type input "3"
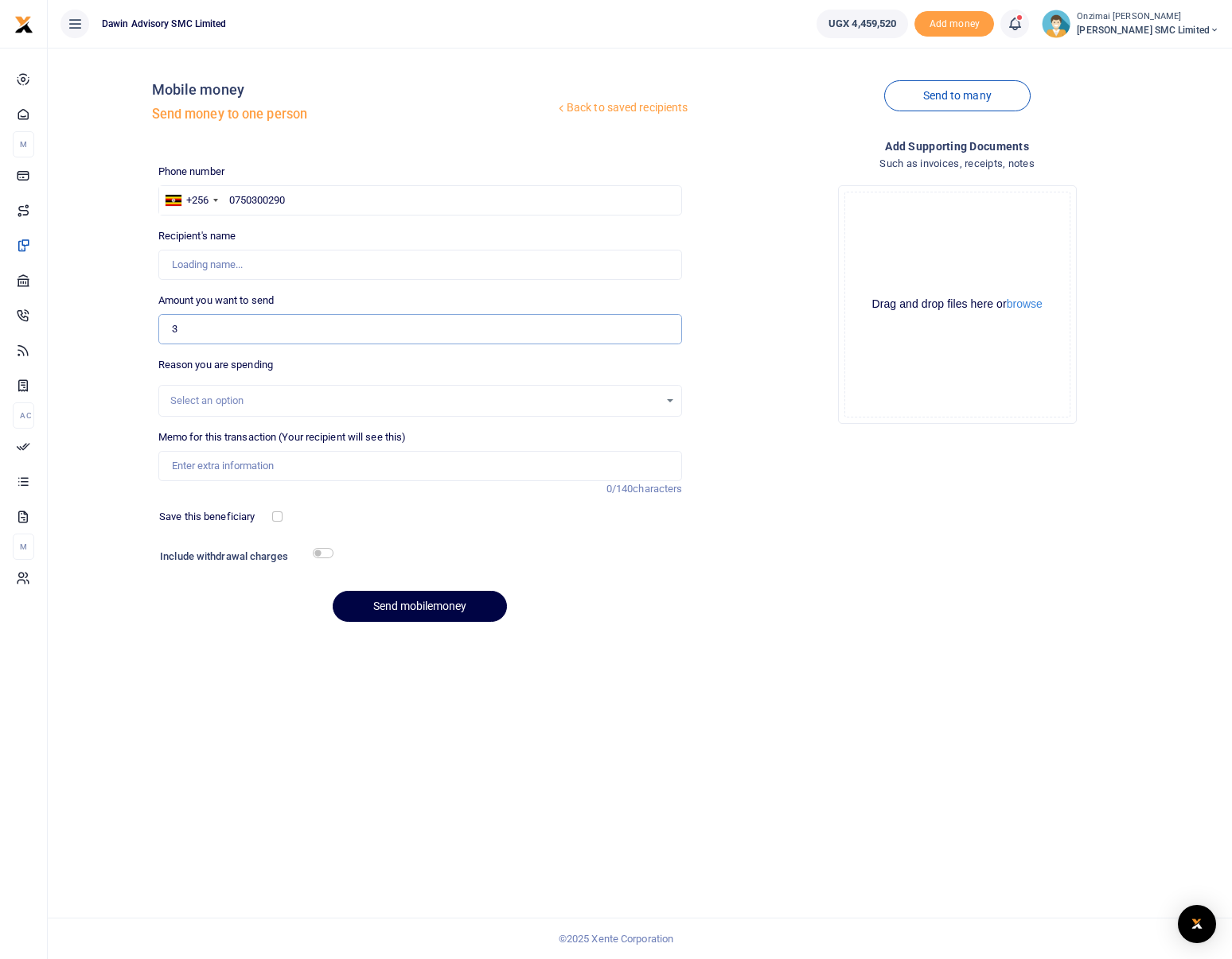
type input "Fredrick Onzimai"
type input "300,000"
click at [212, 401] on div "Select an option" at bounding box center [414, 401] width 489 height 16
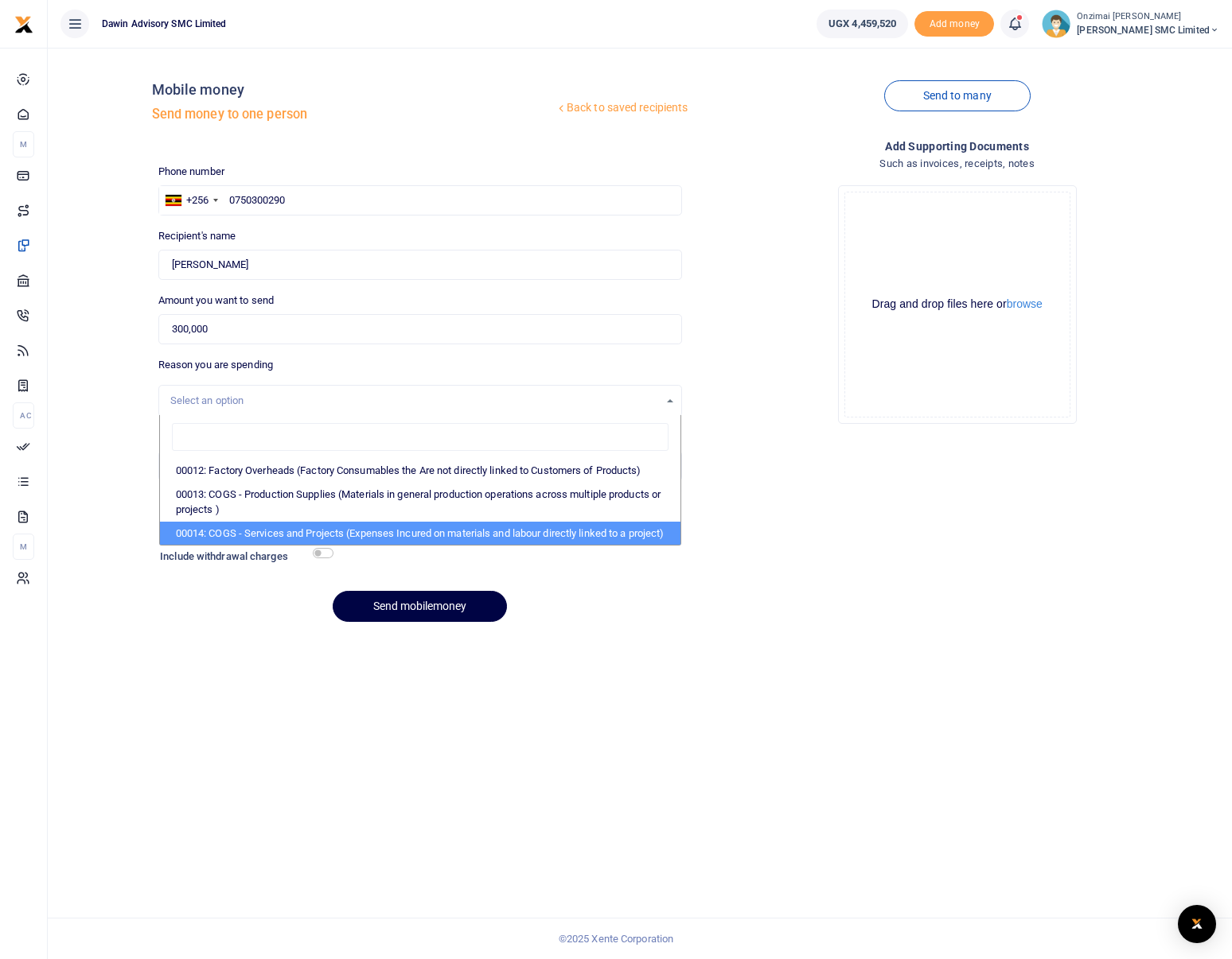
click at [231, 526] on li "00014: COGS - Services and Projects (Expenses Incured on materials and labour d…" at bounding box center [420, 533] width 522 height 24
select select "5381"
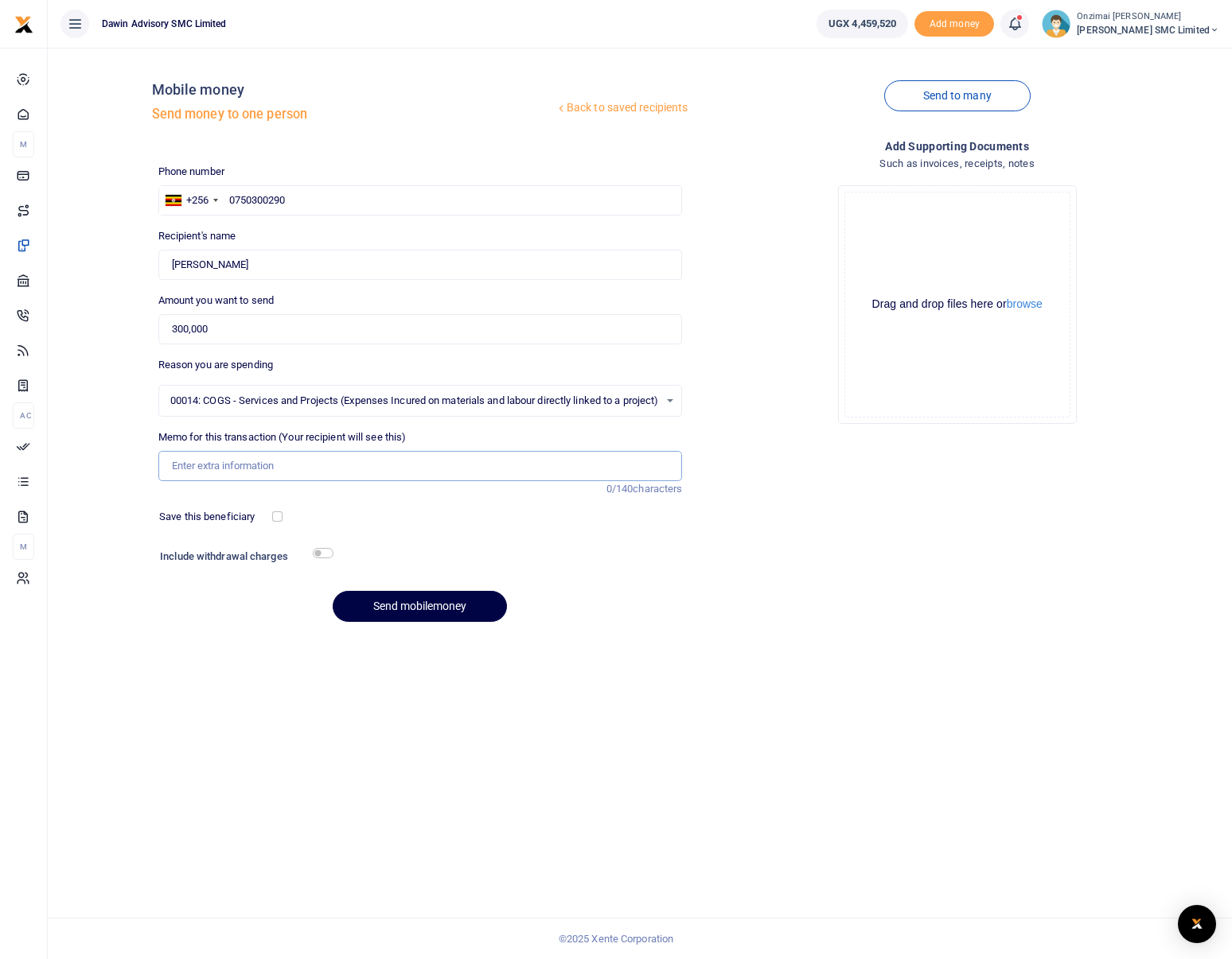
click at [220, 467] on input "Memo for this transaction (Your recipient will see this)" at bounding box center [420, 465] width 524 height 30
type input "Topup for the Purchase of Rwibaale Materials"
click at [404, 607] on button "Send mobilemoney" at bounding box center [419, 606] width 174 height 31
click at [284, 203] on input "text" at bounding box center [420, 200] width 524 height 30
type input "7"
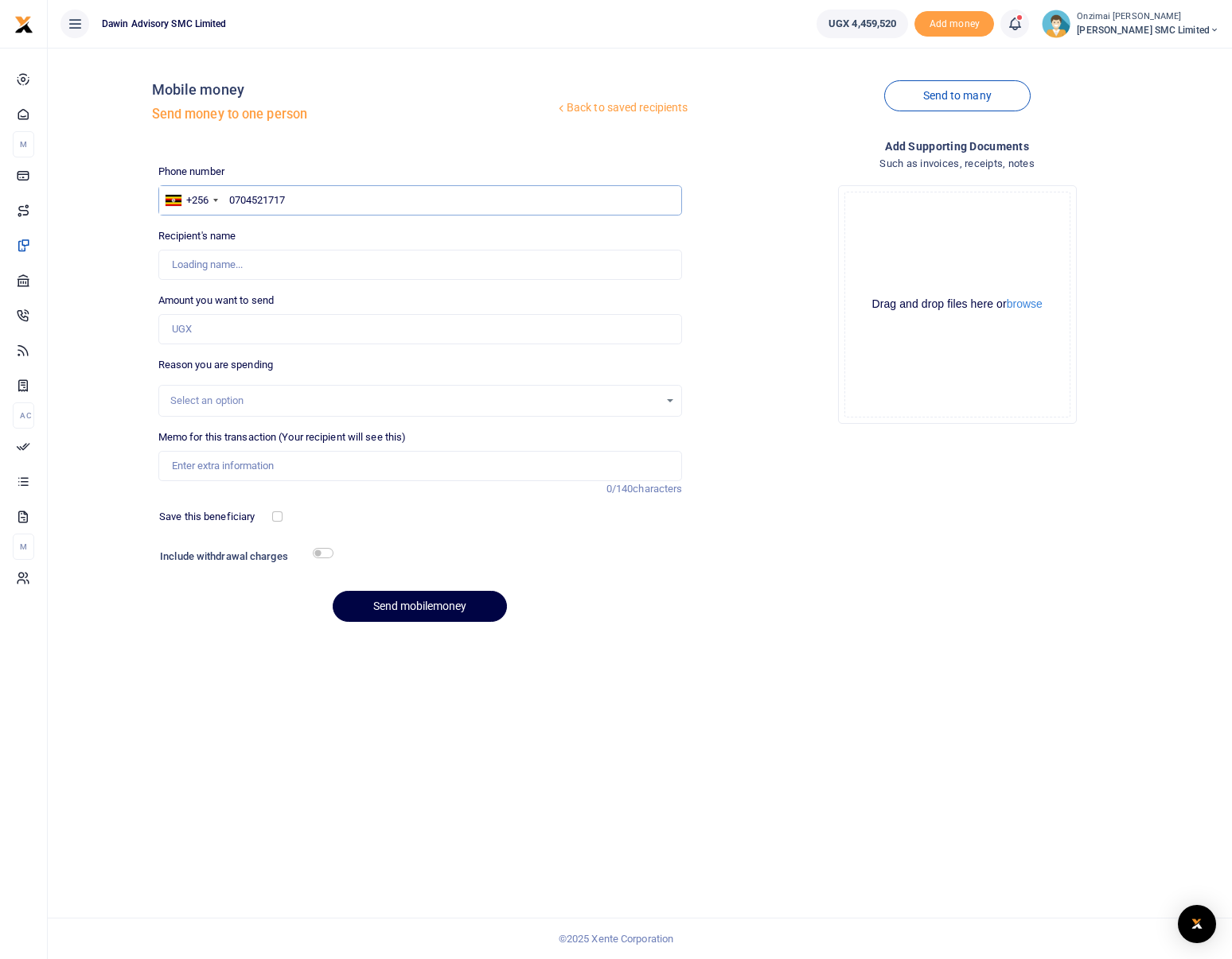
type input "0704521717"
click at [222, 326] on input "Amount you want to send" at bounding box center [420, 328] width 524 height 30
type input "Bonny Mulindwa"
type input "3,000,000"
click at [203, 383] on div "Reason you are spending Select an option" at bounding box center [420, 387] width 524 height 60
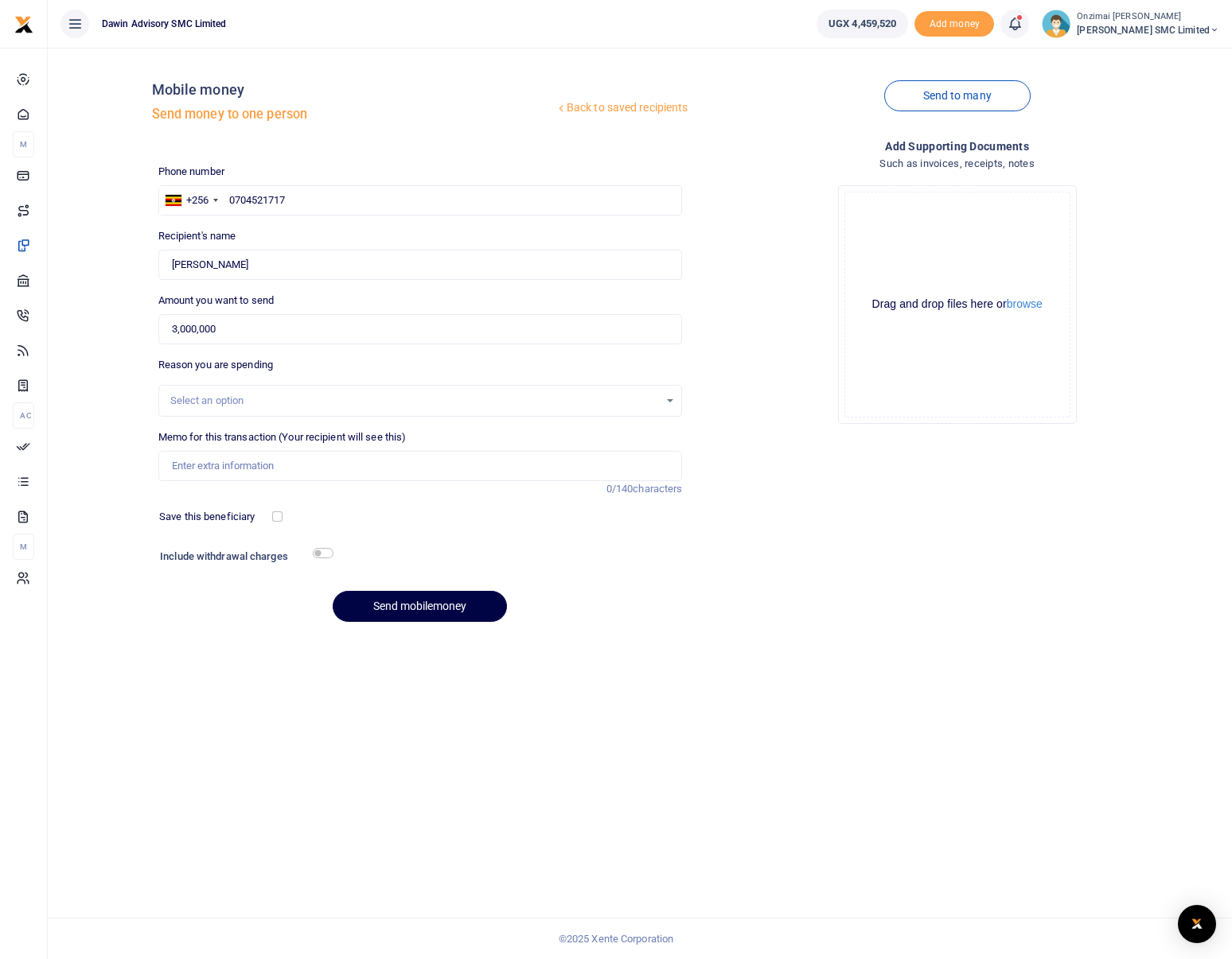
click at [207, 395] on div "Select an option" at bounding box center [414, 401] width 489 height 16
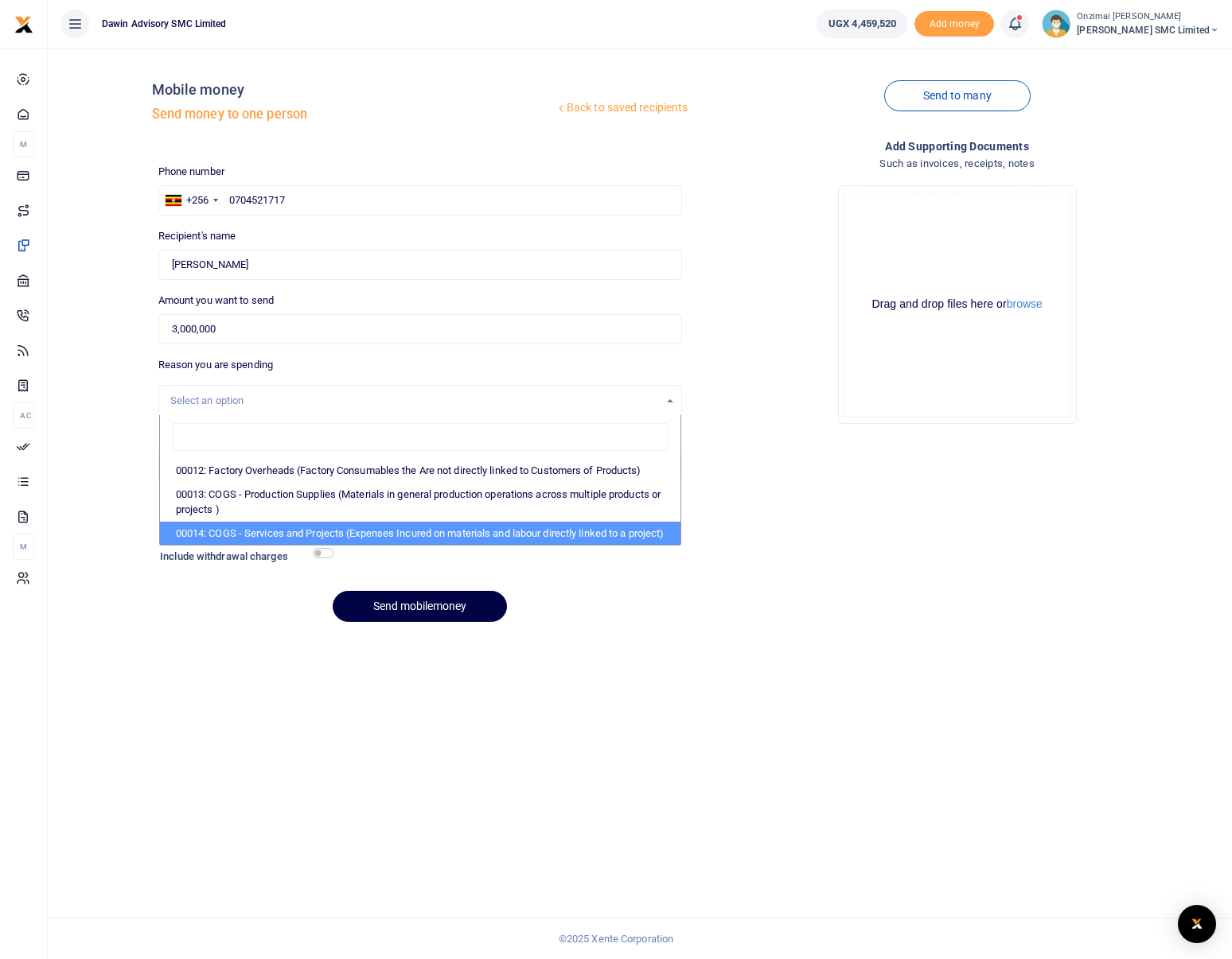
click at [230, 530] on li "00014: COGS - Services and Projects (Expenses Incured on materials and labour d…" at bounding box center [420, 533] width 522 height 24
select select "5381"
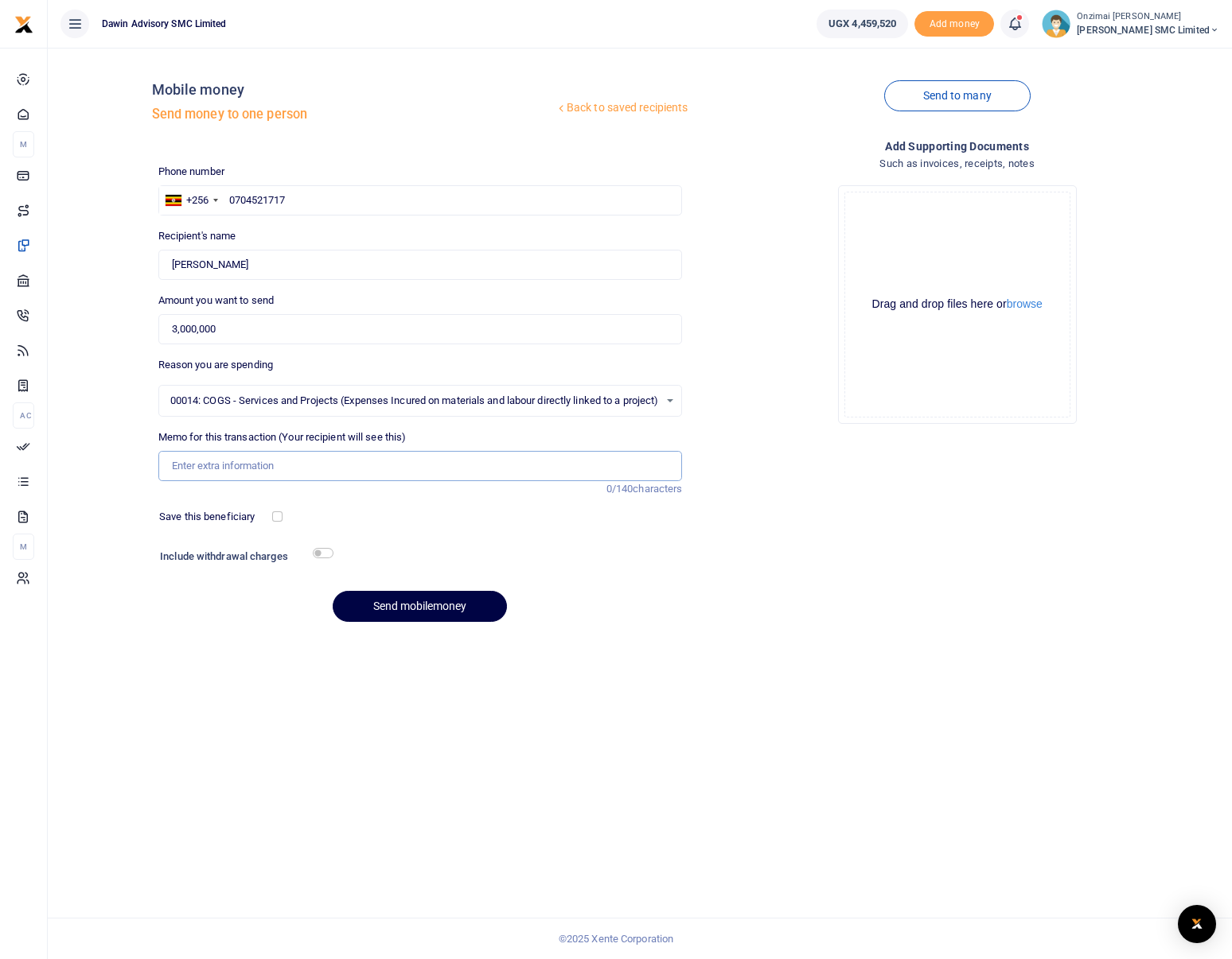
click at [212, 472] on input "Memo for this transaction (Your recipient will see this)" at bounding box center [420, 465] width 524 height 30
type input "Purchase of Rwibaale AMH Office Roofing Materilas"
click at [416, 614] on button "Send mobilemoney" at bounding box center [419, 606] width 174 height 31
click at [25, 447] on div at bounding box center [616, 479] width 1232 height 959
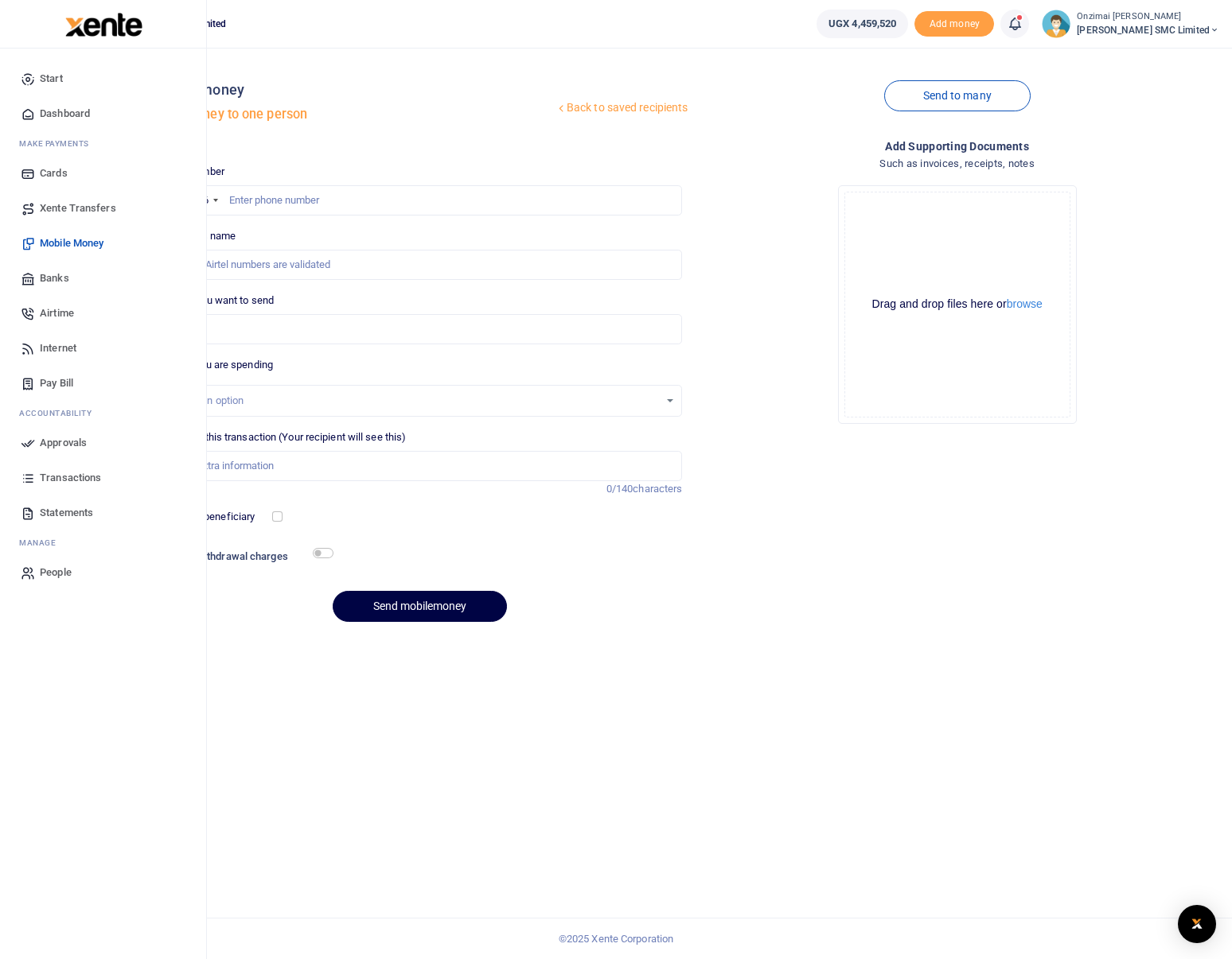
click at [60, 439] on span "Approvals" at bounding box center [63, 443] width 47 height 16
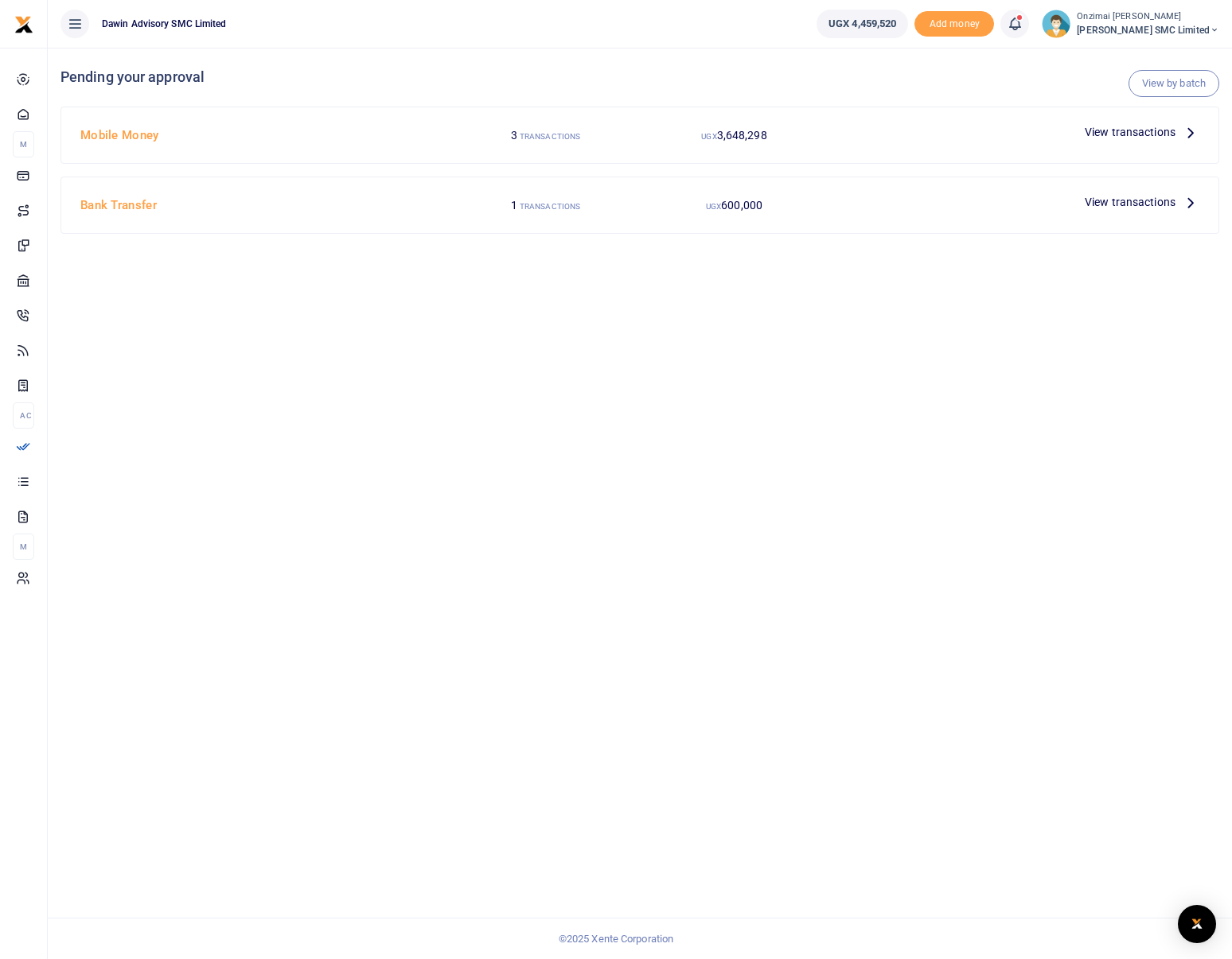
click at [1139, 134] on div at bounding box center [616, 479] width 1232 height 959
click at [1146, 138] on span "View transactions" at bounding box center [1130, 132] width 91 height 18
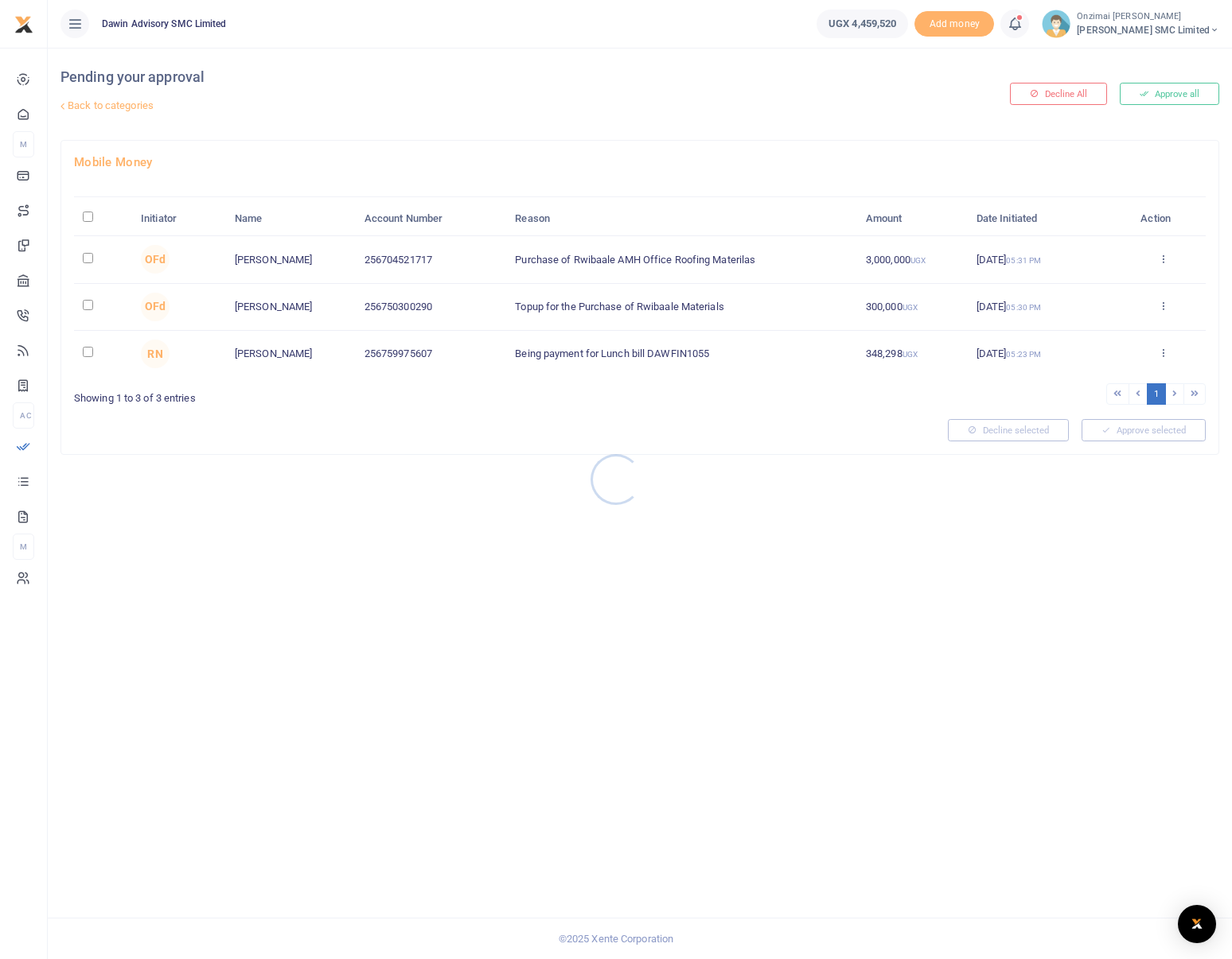
click at [87, 258] on div at bounding box center [616, 479] width 1232 height 959
click at [88, 259] on input "checkbox" at bounding box center [88, 258] width 11 height 11
checkbox input "true"
click at [90, 305] on input "checkbox" at bounding box center [88, 305] width 11 height 11
checkbox input "true"
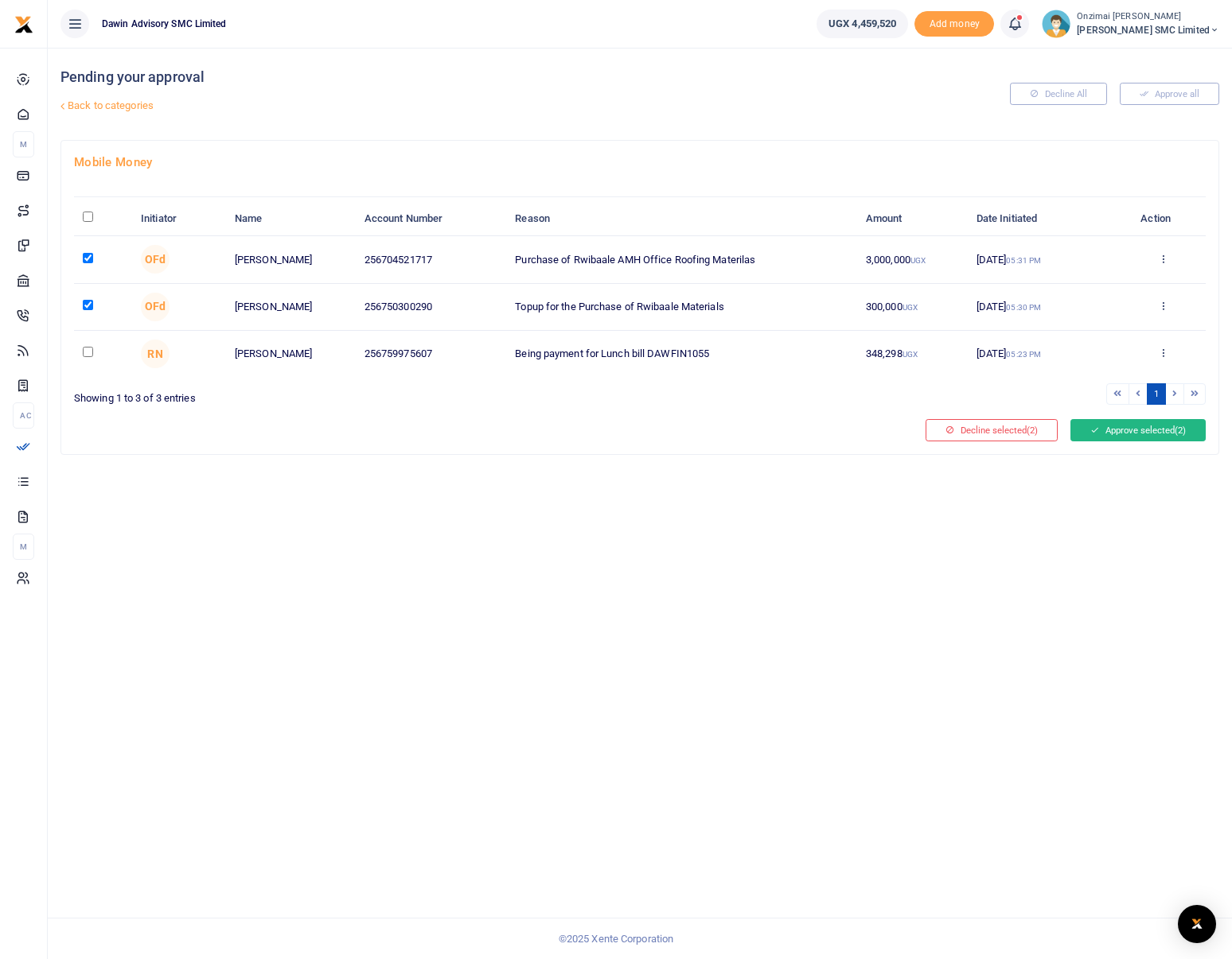
click at [1153, 435] on button "Approve selected (2)" at bounding box center [1137, 430] width 135 height 22
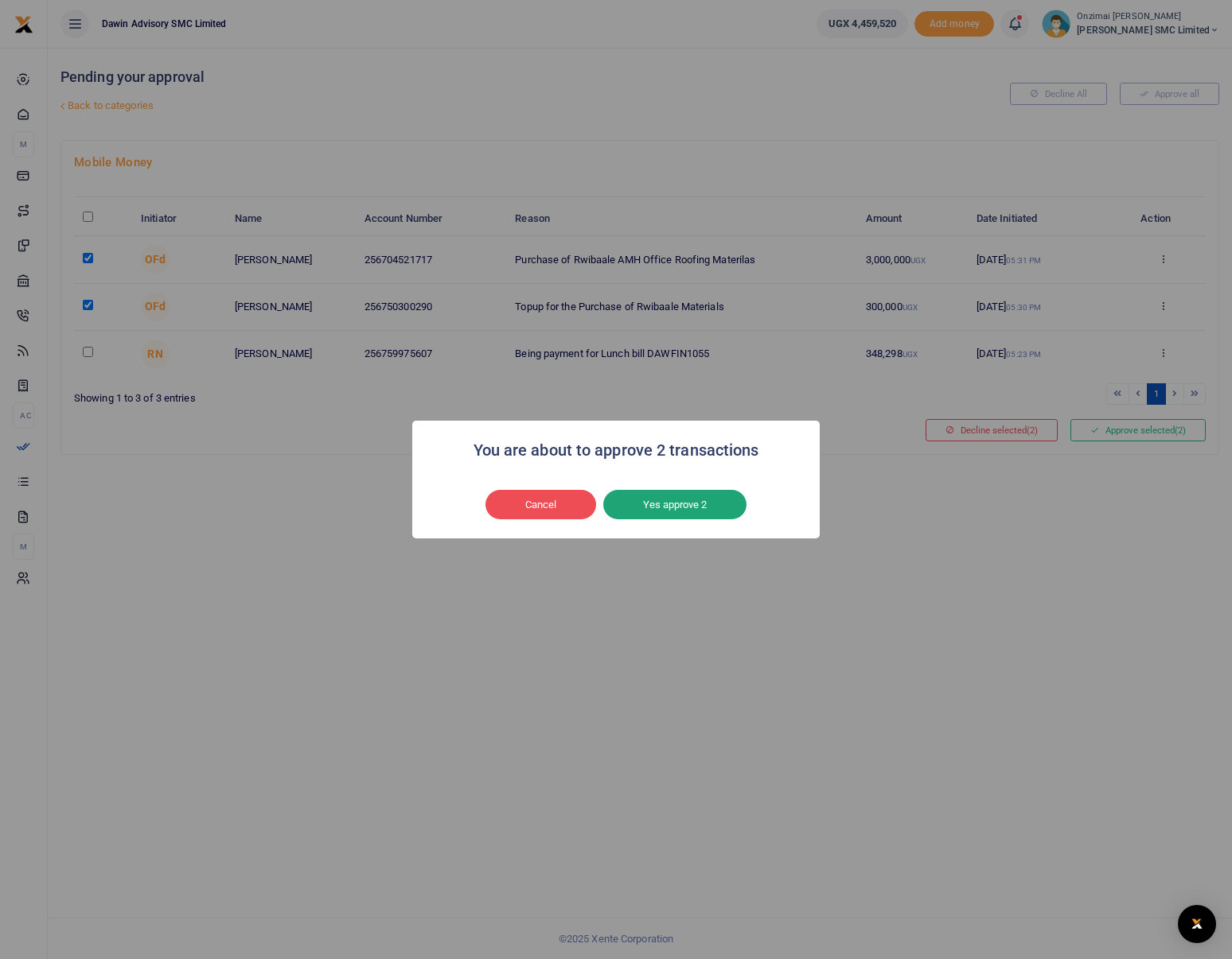
click at [664, 507] on button "Yes approve 2" at bounding box center [675, 504] width 144 height 30
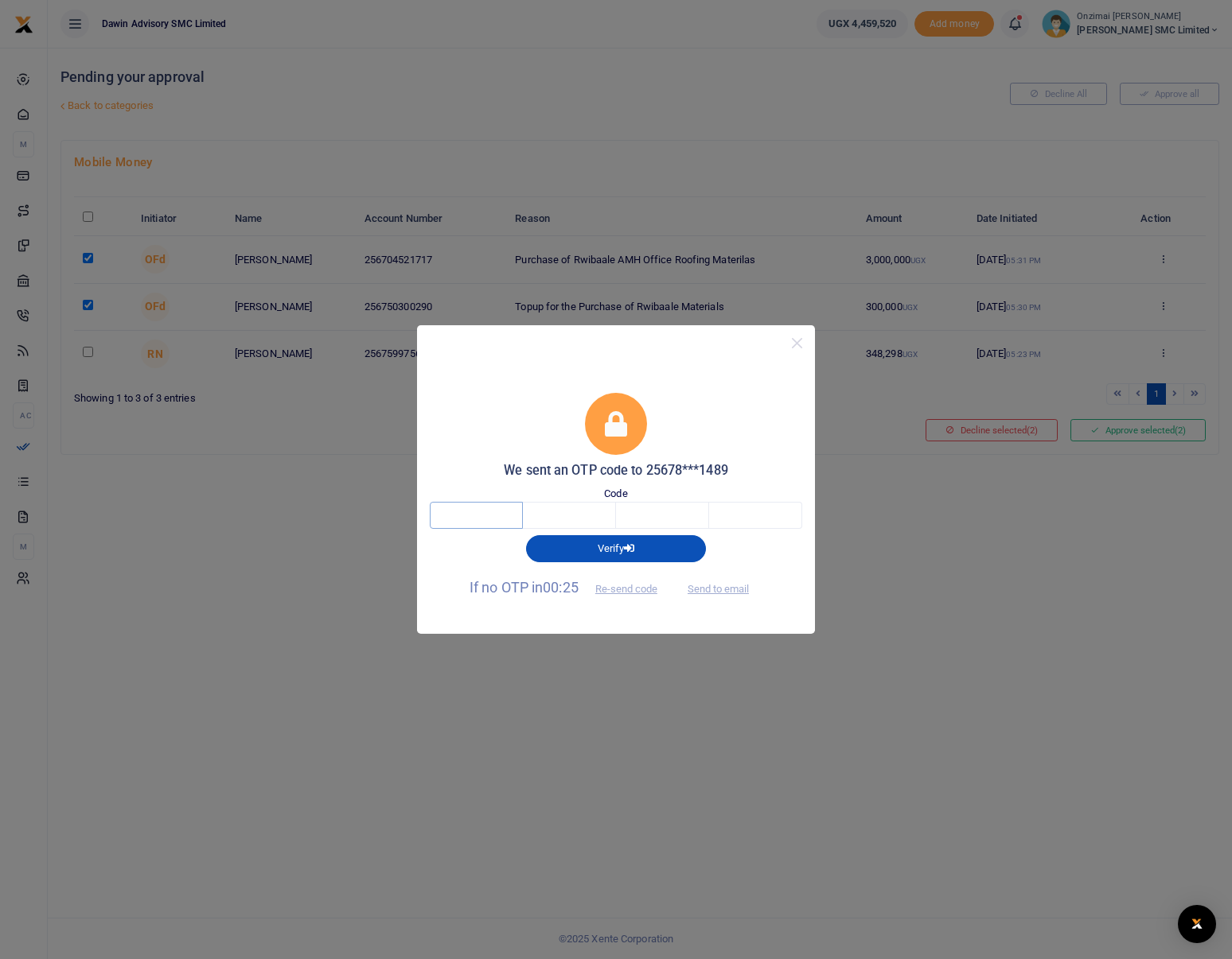
click at [504, 517] on input "text" at bounding box center [476, 515] width 93 height 27
type input "4"
type input "9"
type input "3"
